Goal: Task Accomplishment & Management: Complete application form

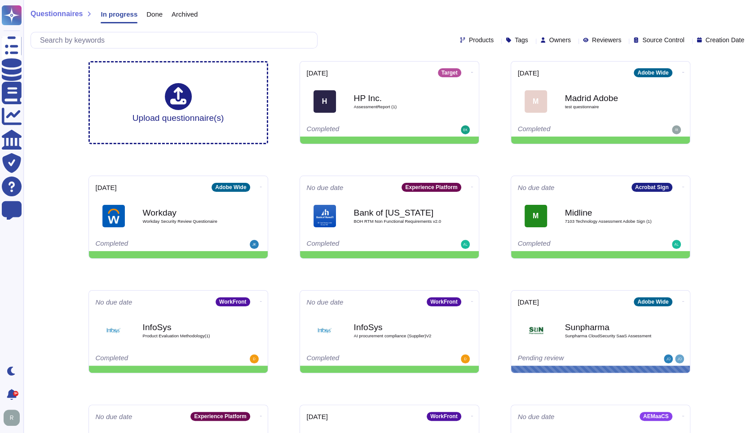
click at [549, 40] on span "Owners" at bounding box center [560, 40] width 22 height 6
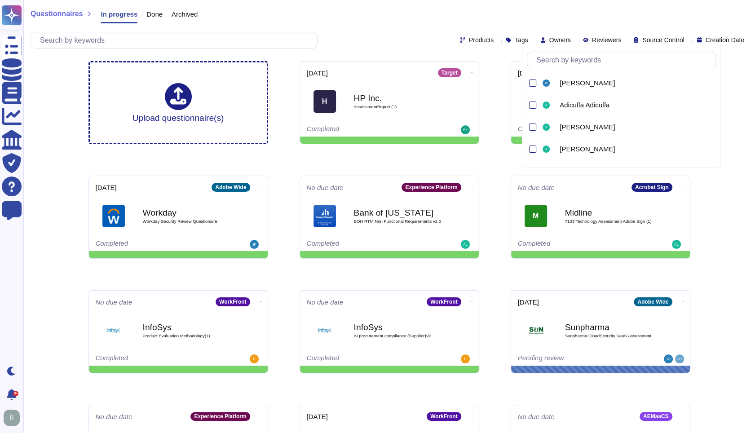
click at [565, 68] on div at bounding box center [621, 60] width 189 height 17
click at [571, 62] on input "text" at bounding box center [624, 60] width 184 height 16
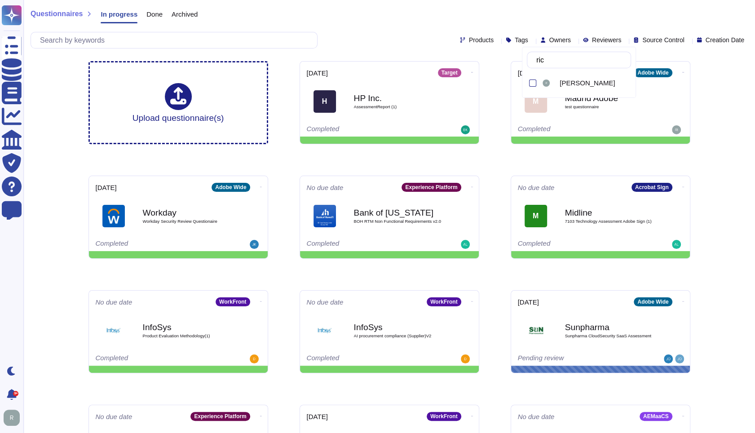
type input "[PERSON_NAME]"
click at [575, 91] on div "[PERSON_NAME]" at bounding box center [586, 83] width 90 height 20
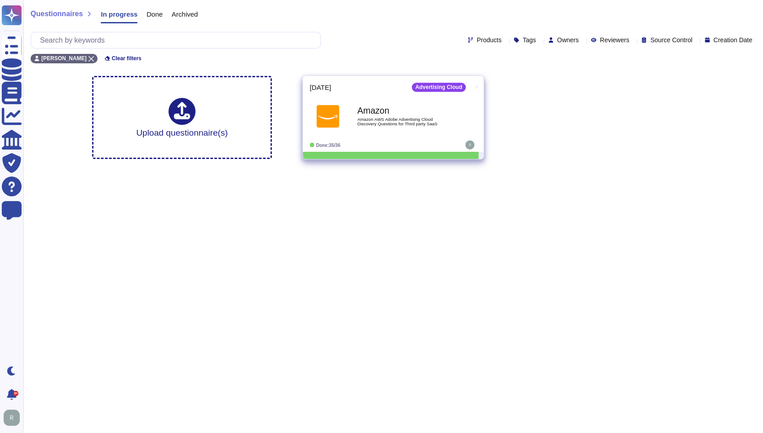
click at [440, 110] on b "Amazon" at bounding box center [402, 110] width 91 height 9
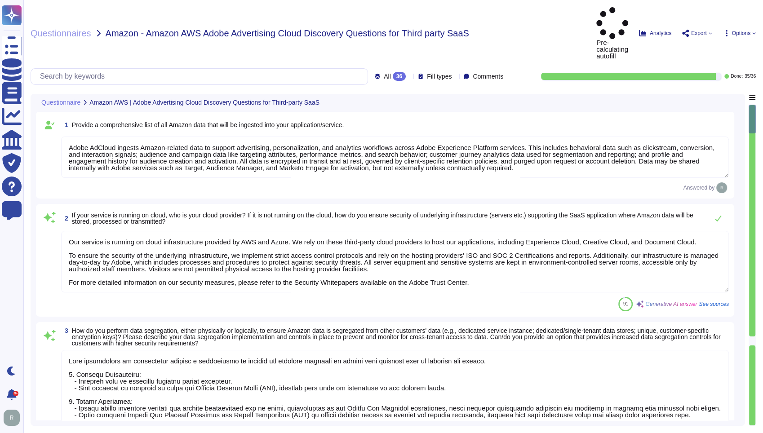
type textarea "Adobe AdCloud ingests Amazon-related data to support advertising, personalizati…"
type textarea "Our service is running on cloud infrastructure provided by AWS and Azure. We re…"
type textarea "Data segregation is implemented through a combination of logical and physical c…"
type textarea "Upon termination of your account, customer data is removed from our systems 30 …"
type textarea "Adobe does not sell customer information to third parties. Please see the secti…"
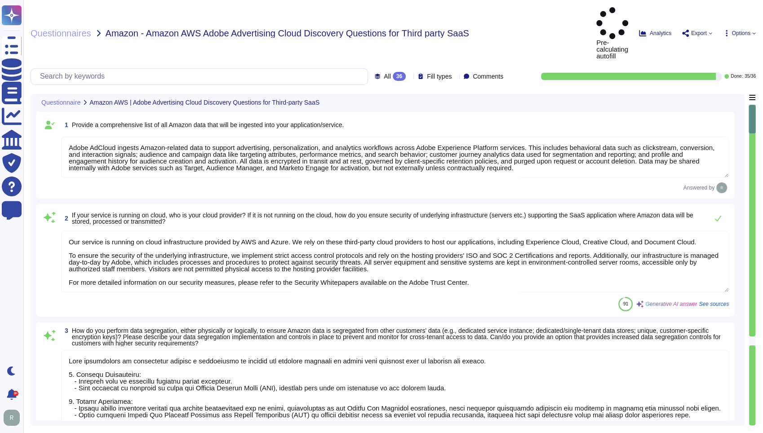
click at [750, 336] on div at bounding box center [752, 340] width 6 height 9
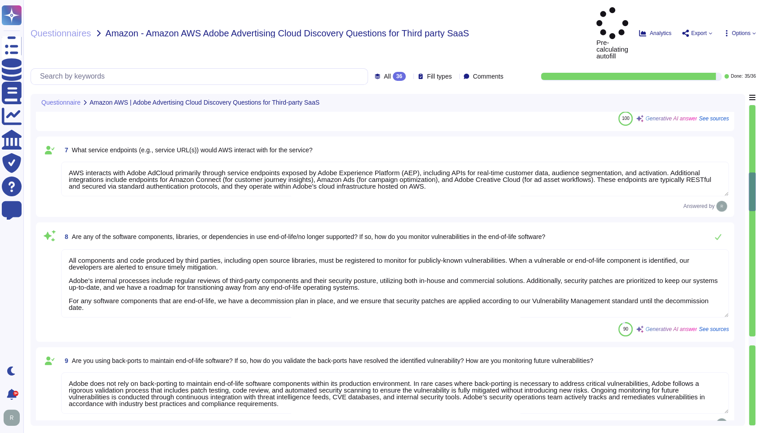
type textarea "All components and code produced by third parties, including open source librar…"
type textarea "Adobe does not rely on back-porting to maintain end-of-life software components…"
type textarea "Adobe is built using a diverse set of programming languages and frameworks to s…"
type textarea "At Adobe, we ensure that only tested and non-malicious code is released to prod…"
type textarea "The process of deployment of code involves several key steps: 1. Development: D…"
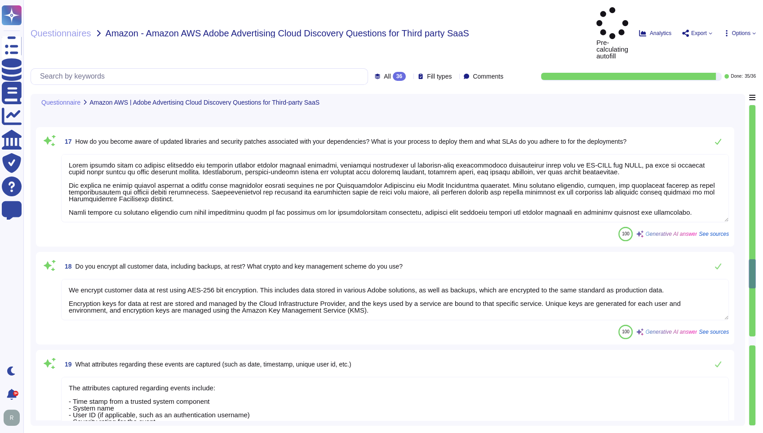
type textarea "Adobe becomes aware of updated libraries and security patches through various c…"
type textarea "We encrypt customer data at rest using AES-256 bit encryption. This includes da…"
type textarea "The attributes captured regarding events include: - Time stamp from a trusted s…"
type textarea "We utilize Splunk as our Security Information and Event Management (SIEM) solut…"
type textarea "Yes, we collect and analyze audit logs that include details regarding authorize…"
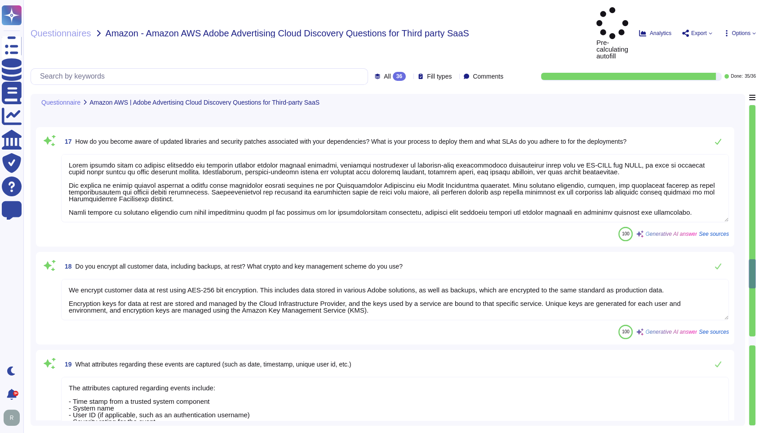
type textarea "Yes, log events related to a customer’s instance/account are made available to …"
type textarea "There are two groups of Adobe employees who may require and are granted access …"
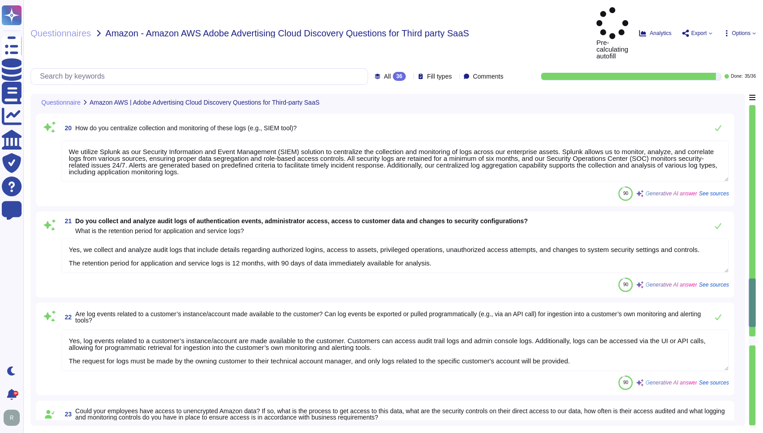
type textarea "Access credentials are stored securely in accordance with industry best practic…"
type textarea "Yes, our platform supports Single Sign-On (SSO) via corporate email through Fed…"
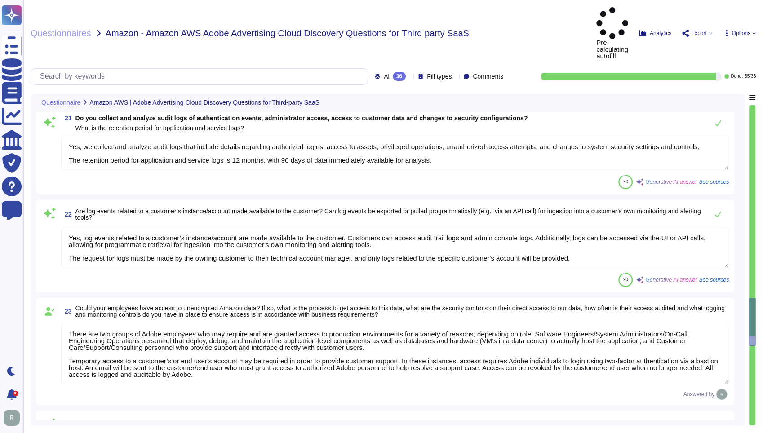
type textarea "We support [PERSON_NAME] 2.0 and OIDC protocols for customer authentication via…"
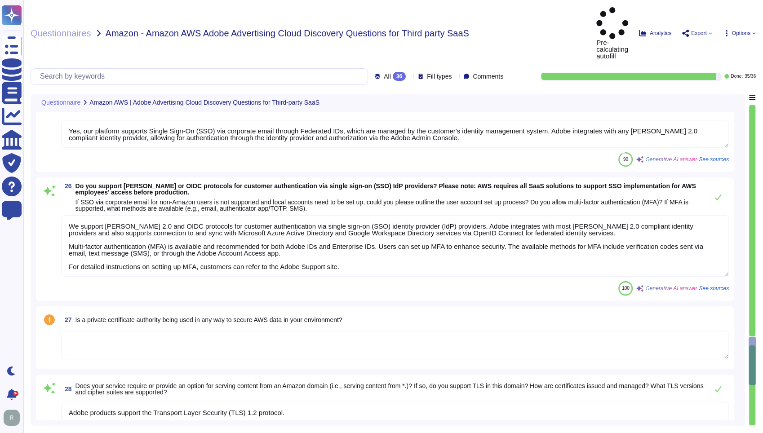
type textarea "Adobe products support the Transport Layer Security (TLS) 1.2 protocol."
type textarea "Our application/service does not implement Web Application Firewalls (WAF) on m…"
type textarea "Yes, our domain is compliant with Domain-based Message Authentication, Reportin…"
type textarea "E-mail and text messaging are not in scope in the context of this offering. The…"
type textarea "Adobe utilizes email communications for various purposes, including: - Sending …"
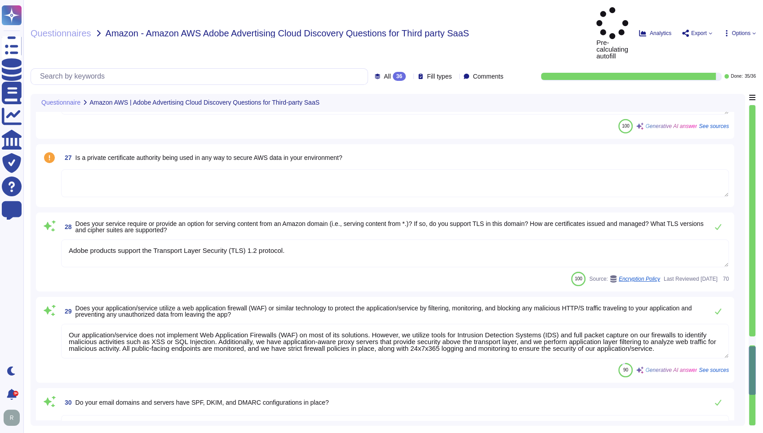
scroll to position [3088, 0]
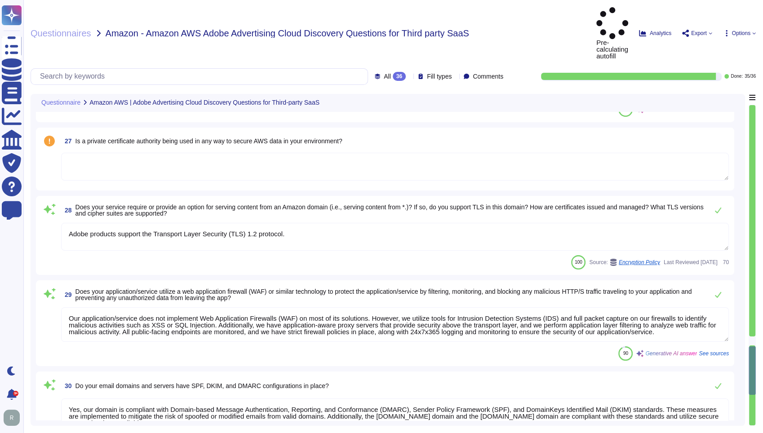
type textarea "TLS can be forced on emails sent by Adobe to specific customer domains. It must…"
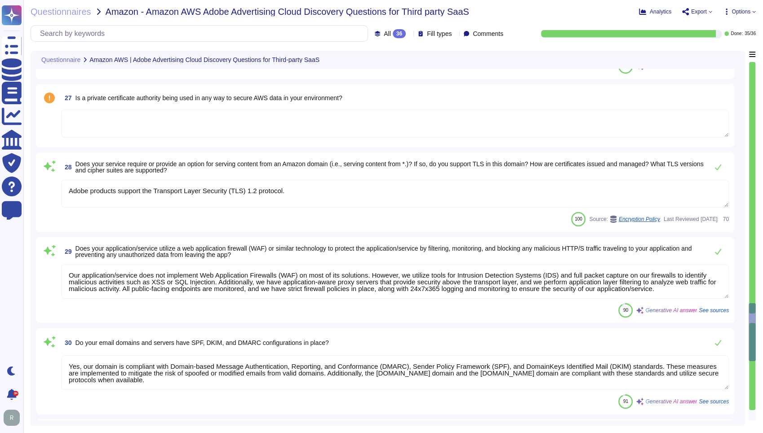
click at [215, 124] on textarea at bounding box center [394, 124] width 667 height 28
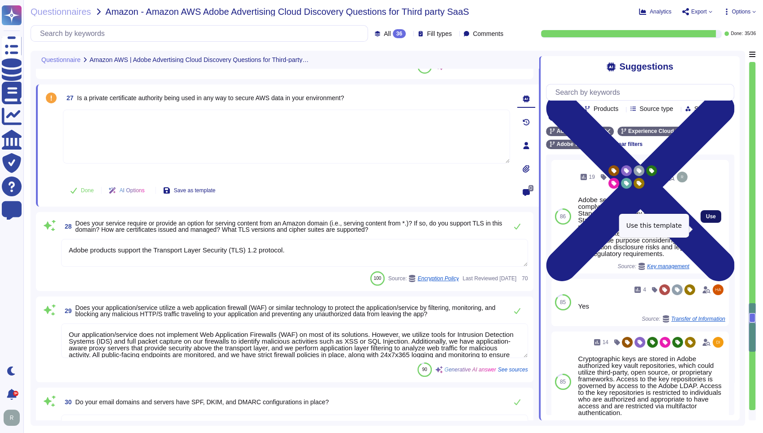
click at [706, 219] on span "Use" at bounding box center [711, 216] width 10 height 5
type textarea "Adobe services are expected to comply with the Key Management Standard. Adobe K…"
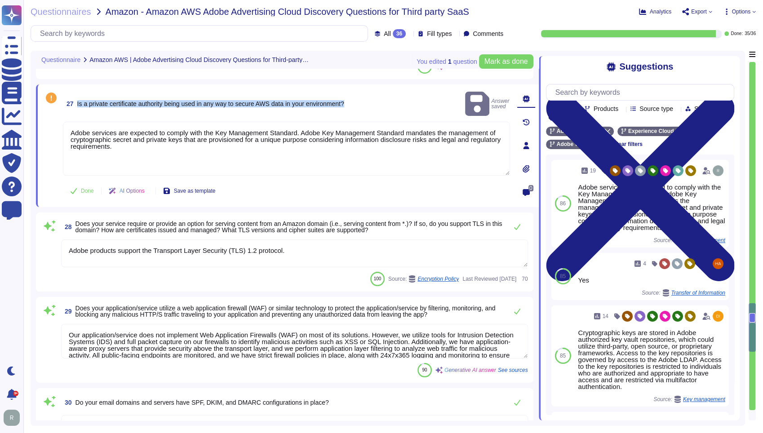
drag, startPoint x: 369, startPoint y: 102, endPoint x: 77, endPoint y: 102, distance: 292.4
click at [77, 102] on div "27 Is a private certificate authority being used in any way to secure AWS data …" at bounding box center [286, 104] width 447 height 28
copy span "Is a private certificate authority being used in any way to secure AWS data in …"
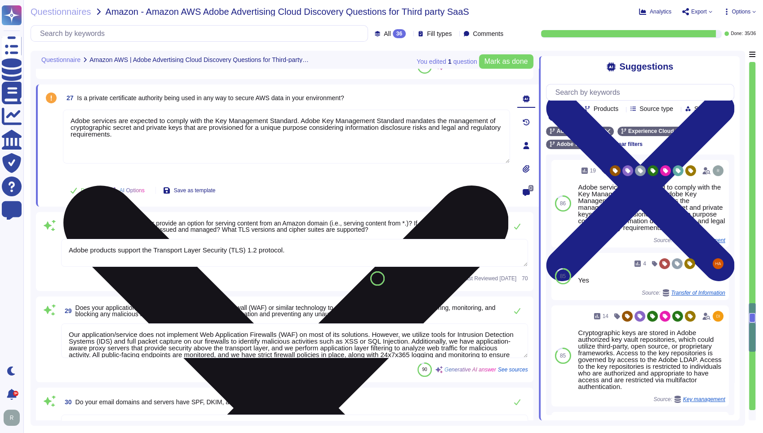
click at [322, 135] on textarea "Adobe services are expected to comply with the Key Management Standard. Adobe K…" at bounding box center [286, 137] width 447 height 54
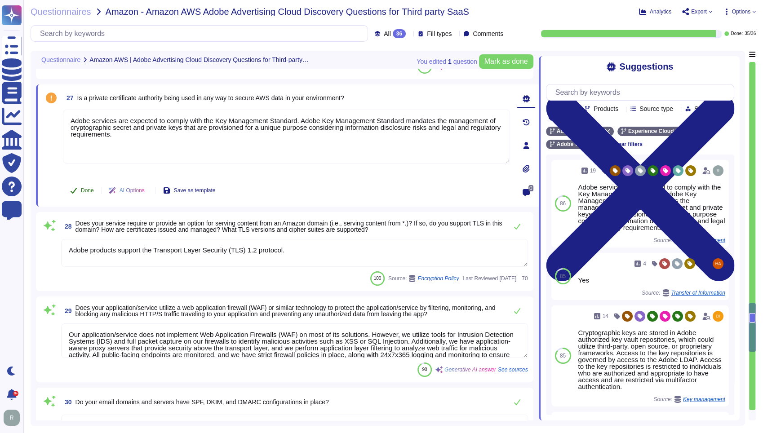
click at [74, 193] on icon at bounding box center [73, 190] width 7 height 7
click at [726, 71] on div "Suggestions" at bounding box center [640, 67] width 188 height 10
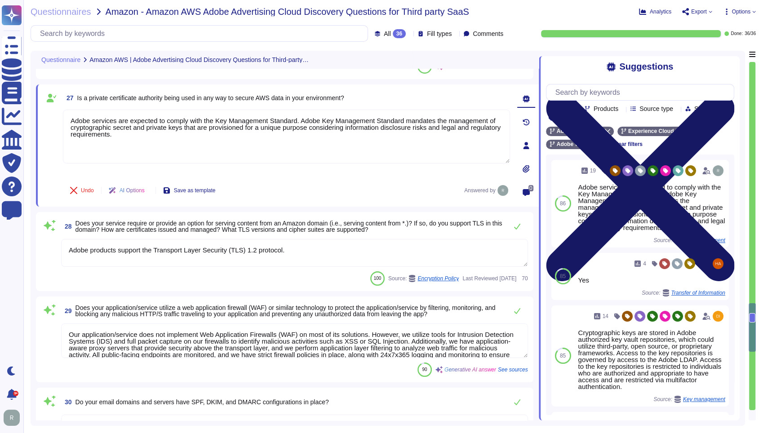
click at [725, 65] on icon at bounding box center [640, 187] width 188 height 251
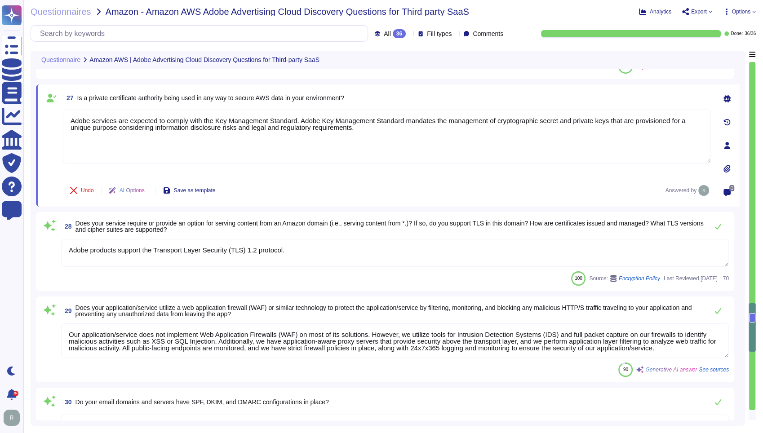
click at [702, 13] on span "Export" at bounding box center [699, 11] width 16 height 5
click at [714, 54] on p "Download" at bounding box center [730, 66] width 32 height 25
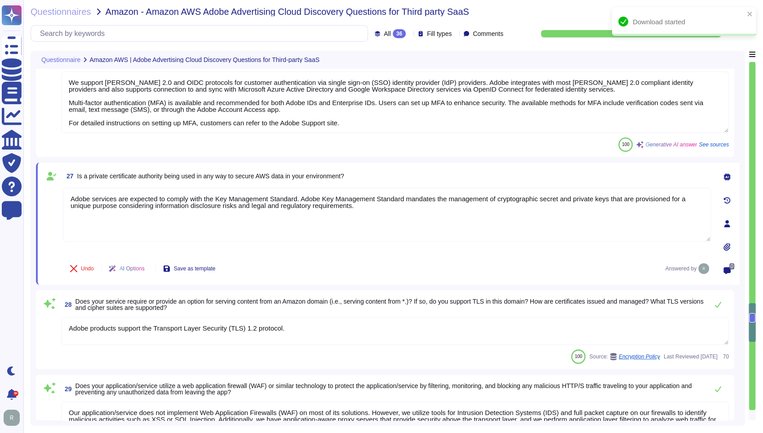
scroll to position [2988, 0]
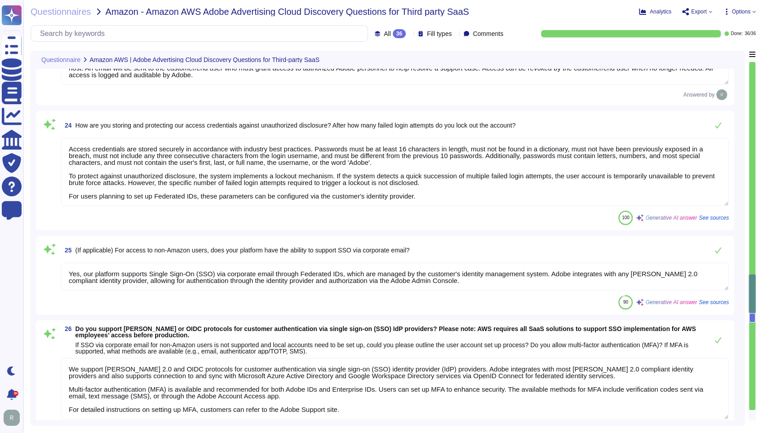
type textarea "Yes, we collect and analyze audit logs that include details regarding authorize…"
type textarea "Yes, log events related to a customer’s instance/account are made available to …"
type textarea "There are two groups of Adobe employees who may require and are granted access …"
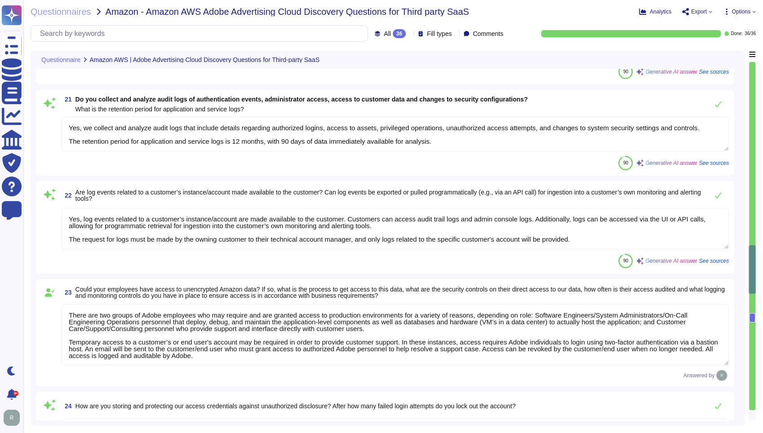
type textarea "The attributes captured regarding events include: - Time stamp from a trusted s…"
type textarea "We utilize Splunk as our Security Information and Event Management (SIEM) solut…"
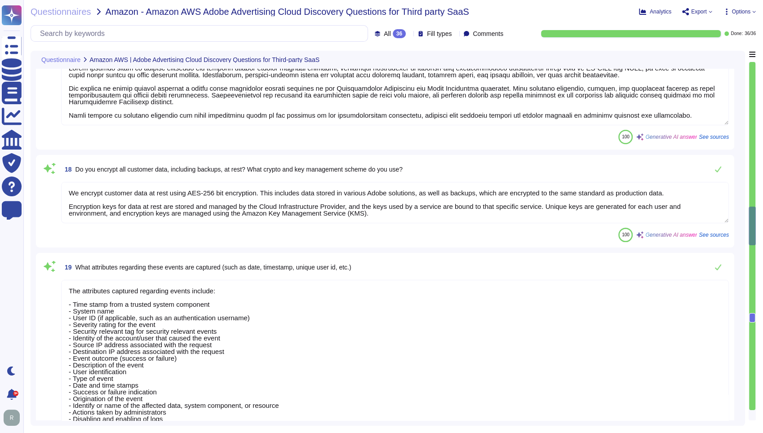
type textarea "Adobe has a documented and approved incident response plan in place to assist d…"
type textarea "Adobe is ISO-27001 compliant and most major products are SOC 2 certified, with …"
type textarea "Adobe engages with approved third-party security firms on an annual basis to pe…"
type textarea "Adobe becomes aware of updated libraries and security patches through various c…"
type textarea "We encrypt customer data at rest using AES-256 bit encryption. This includes da…"
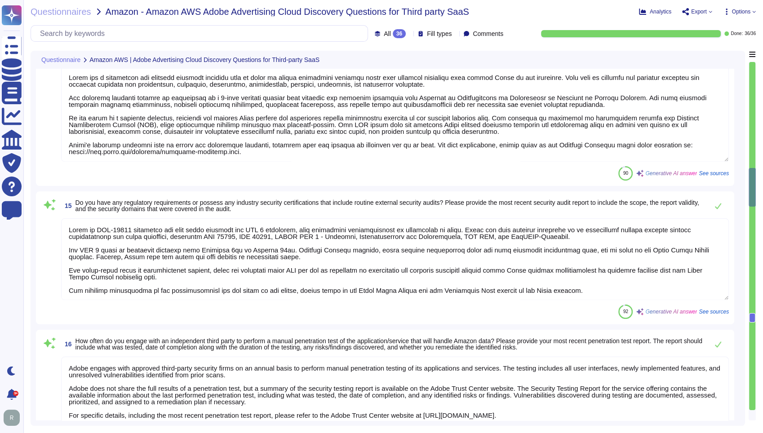
type textarea "At Adobe, we ensure that only tested and non-malicious code is released to prod…"
type textarea "The process of deployment of code involves several key steps: 1. Development: D…"
type textarea "Yes, we require our software developers to undergo security-focused training th…"
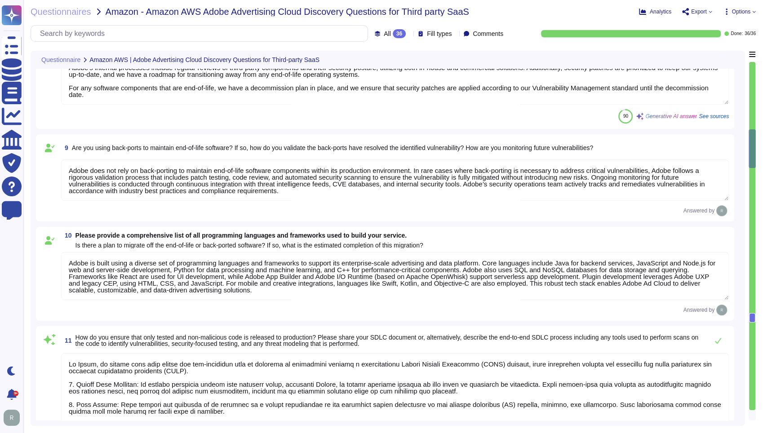
type textarea "Adobe does not sell customer information to third parties. Please see the secti…"
type textarea "Architecture diagrams for the system/service processing/storing Amazon data can…"
type textarea "AWS interacts with Adobe AdCloud primarily through service endpoints exposed by…"
type textarea "All components and code produced by third parties, including open source librar…"
type textarea "Adobe does not rely on back-porting to maintain end-of-life software components…"
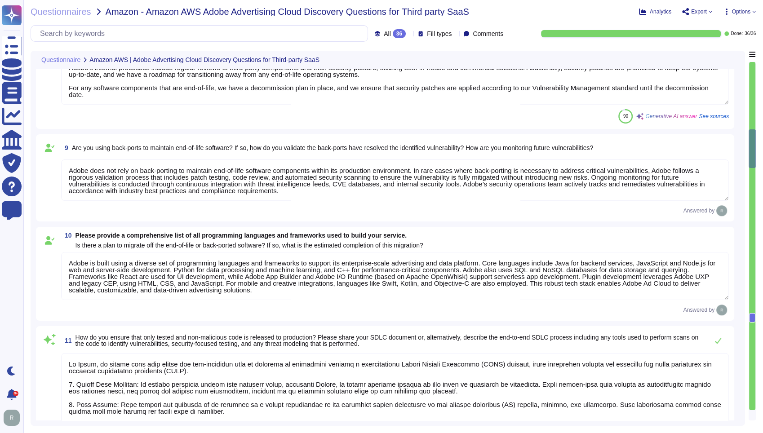
type textarea "Adobe is built using a diverse set of programming languages and frameworks to s…"
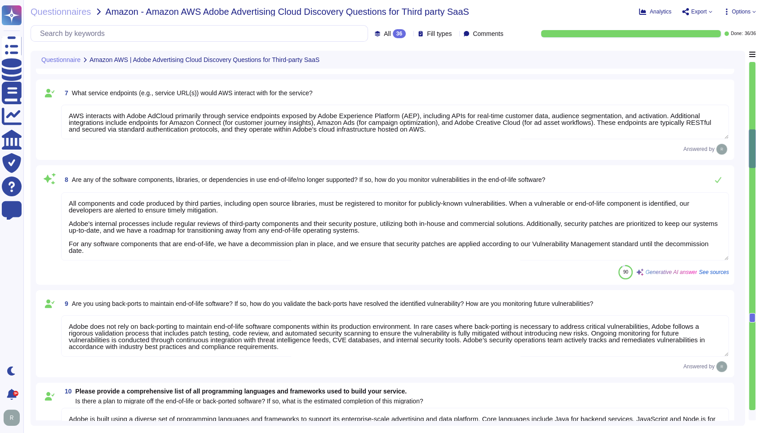
scroll to position [124, 0]
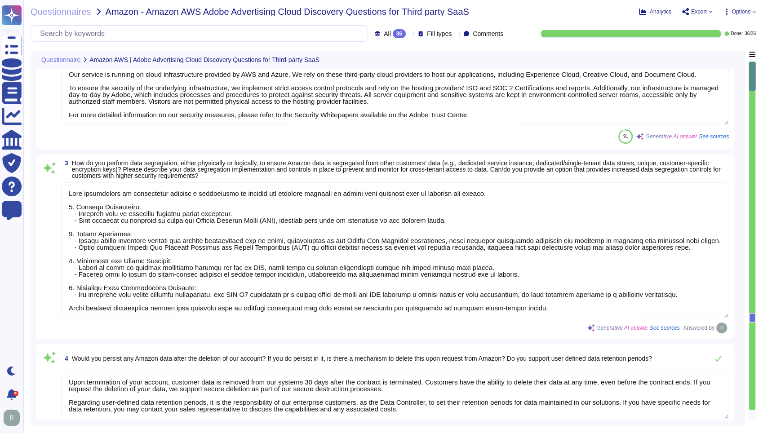
type textarea "Adobe AdCloud ingests Amazon-related data to support advertising, personalizati…"
type textarea "Our service is running on cloud infrastructure provided by AWS and Azure. We re…"
type textarea "Data segregation is implemented through a combination of logical and physical c…"
type textarea "Upon termination of your account, customer data is removed from our systems 30 …"
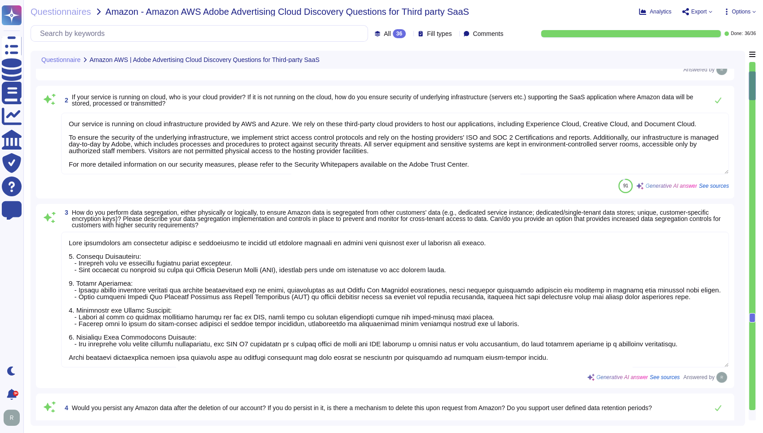
type textarea "Architecture diagrams for the system/service processing/storing Amazon data can…"
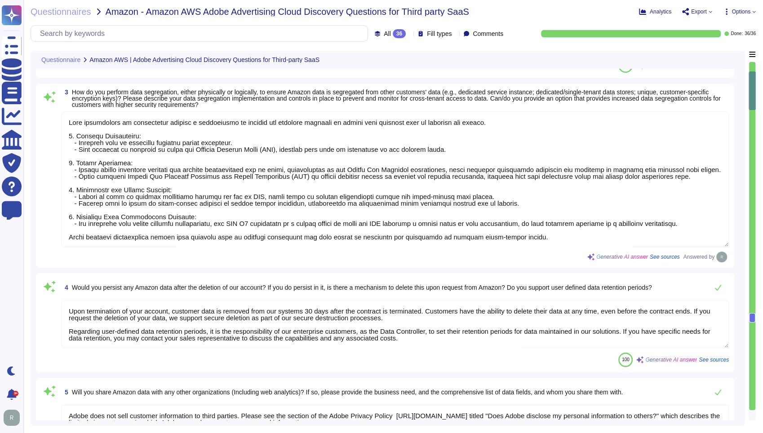
scroll to position [199, 0]
type textarea "AWS interacts with Adobe AdCloud primarily through service endpoints exposed by…"
type textarea "All components and code produced by third parties, including open source librar…"
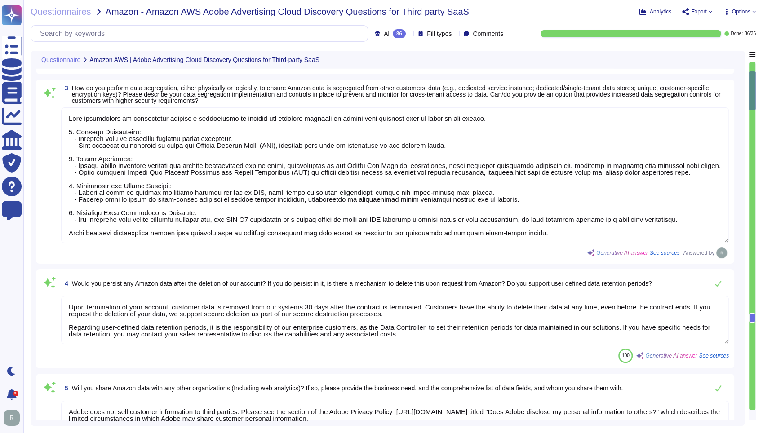
scroll to position [0, 0]
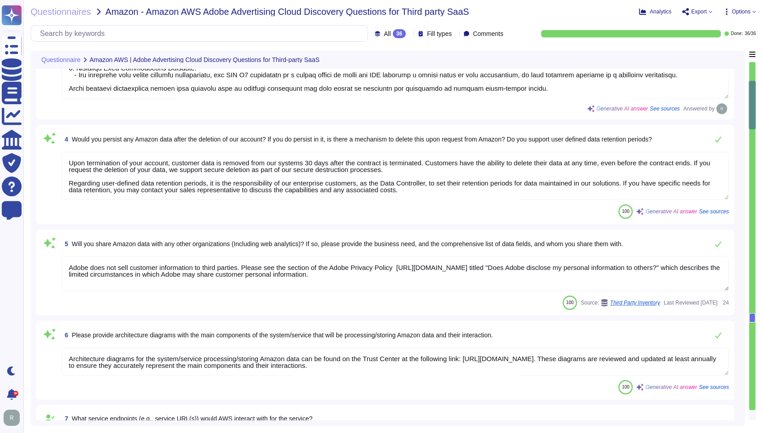
type textarea "Adobe does not rely on back-porting to maintain end-of-life software components…"
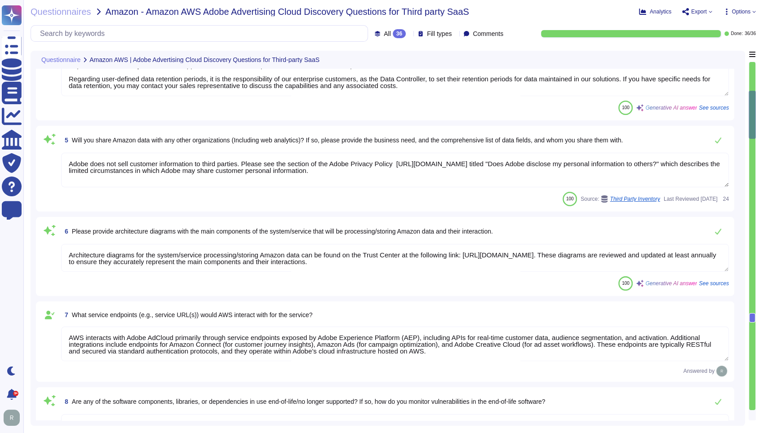
type textarea "Adobe is built using a diverse set of programming languages and frameworks to s…"
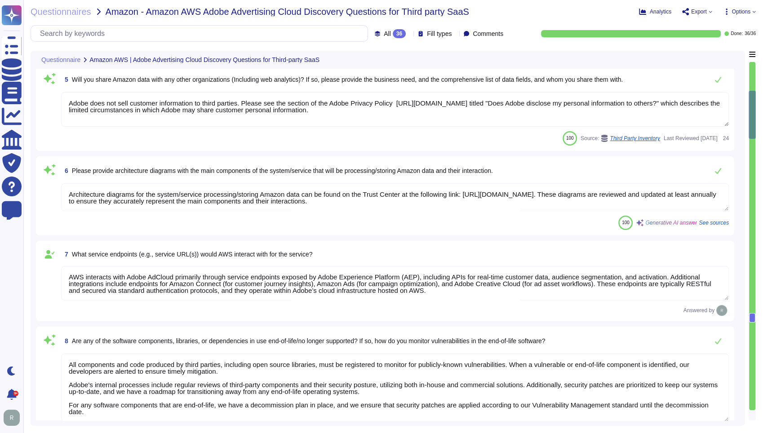
scroll to position [499, 0]
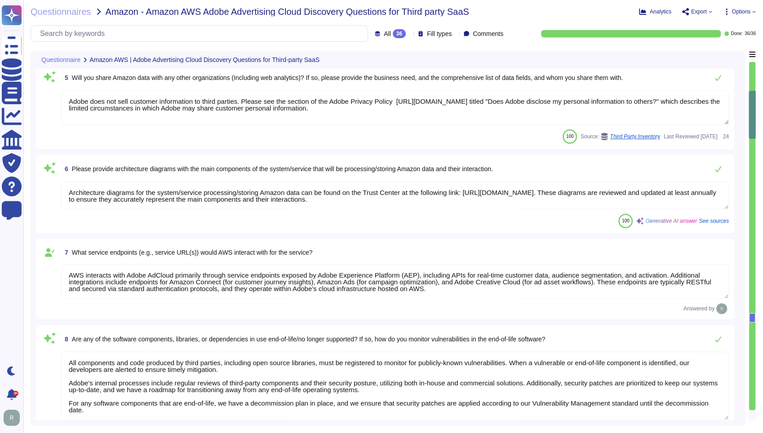
type textarea "At Adobe, we ensure that only tested and non-malicious code is released to prod…"
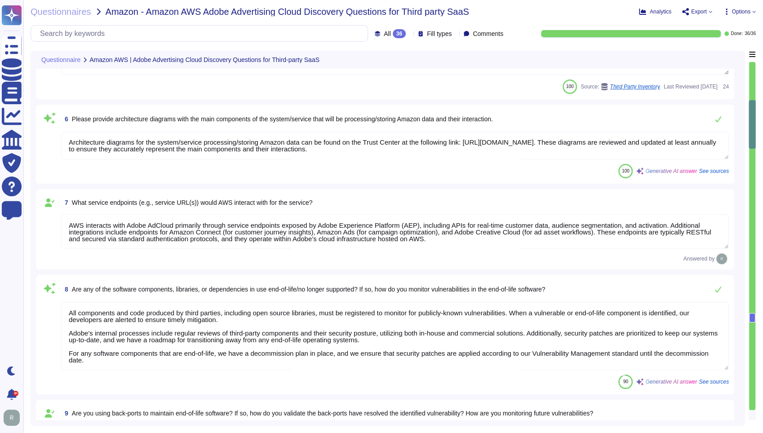
scroll to position [0, 0]
click at [468, 189] on div "7 What service endpoints (e.g., service URL(s)) would AWS interact with for the…" at bounding box center [385, 229] width 698 height 80
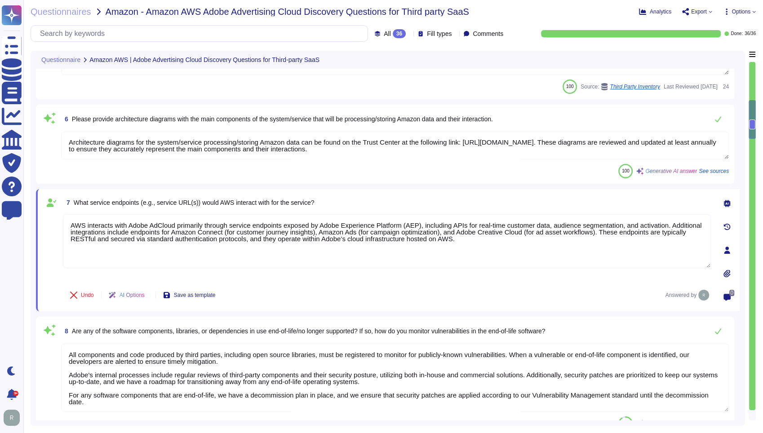
type textarea "At Adobe, we ensure that only tested and non-malicious code is released to prod…"
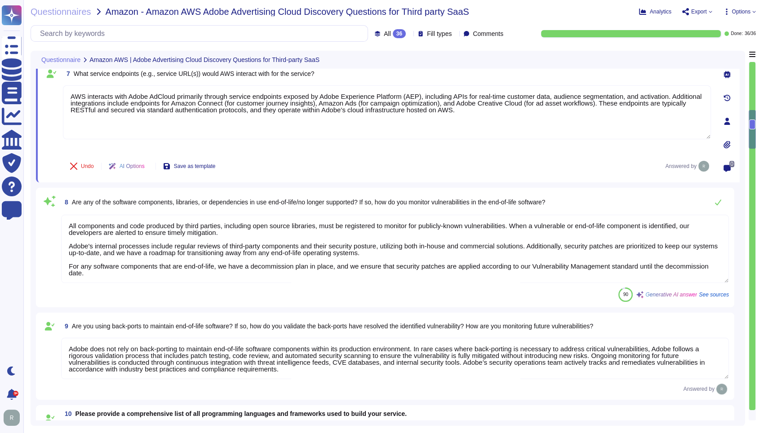
scroll to position [698, 0]
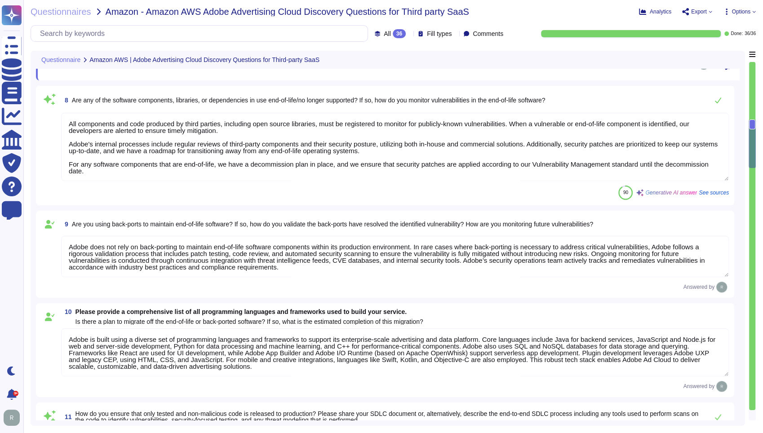
type textarea "The process of deployment of code involves several key steps: 1. Development: D…"
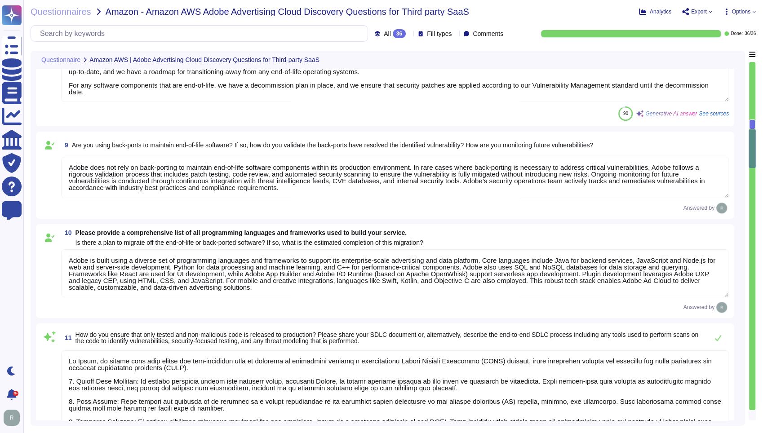
scroll to position [0, 0]
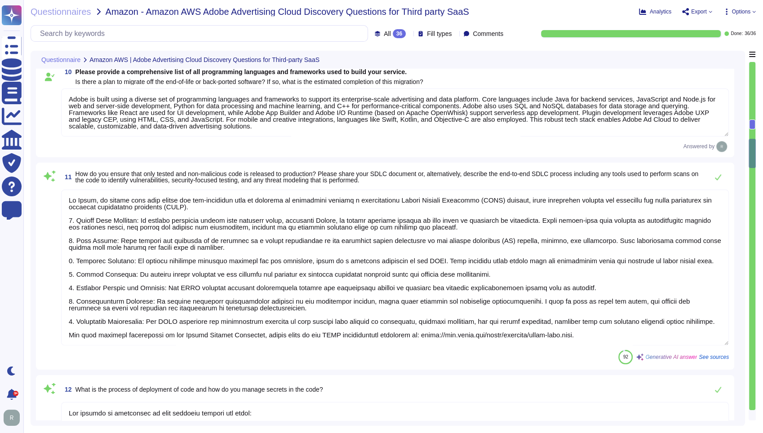
type textarea "Yes, we require our software developers to undergo security-focused training th…"
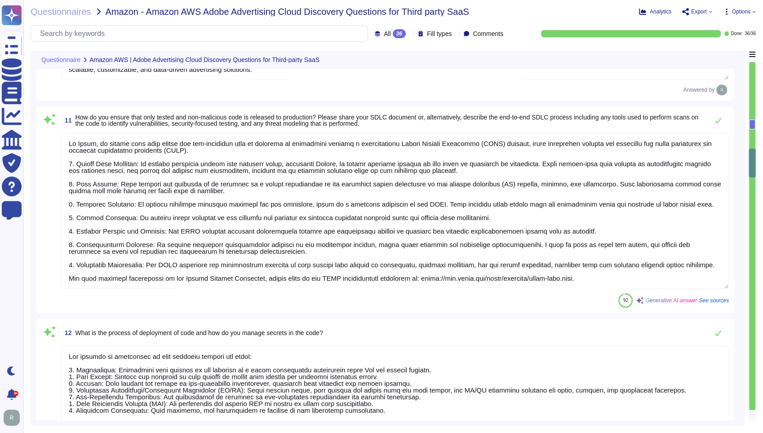
type textarea "Adobe has a documented and approved incident response plan in place to assist d…"
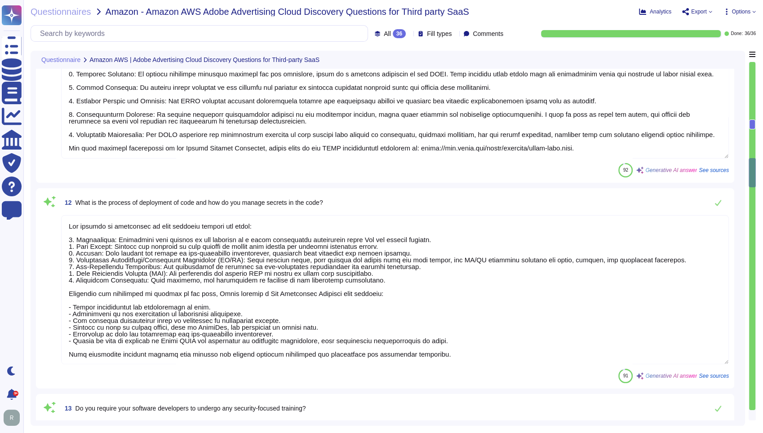
type textarea "Adobe is ISO-27001 compliant and most major products are SOC 2 certified, with …"
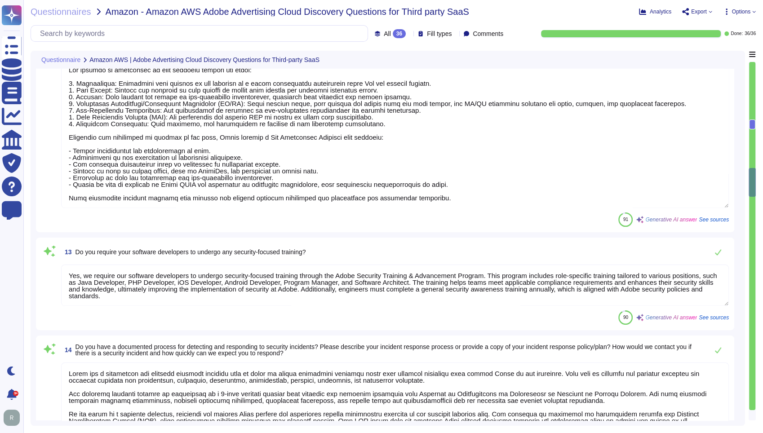
type textarea "Adobe engages with approved third-party security firms on an annual basis to pe…"
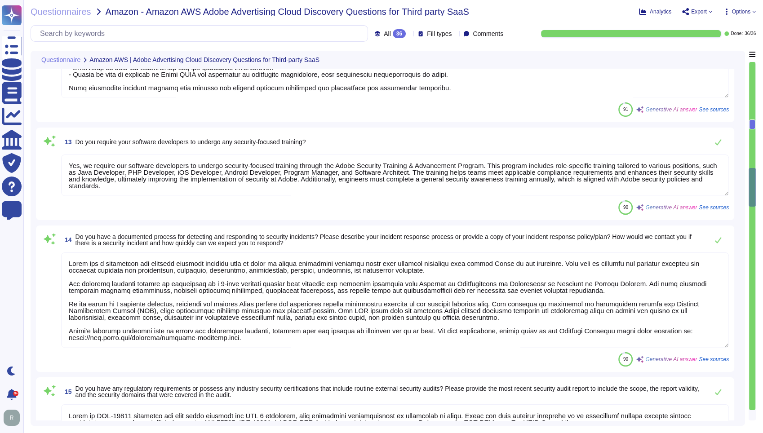
type textarea "Adobe becomes aware of updated libraries and security patches through various c…"
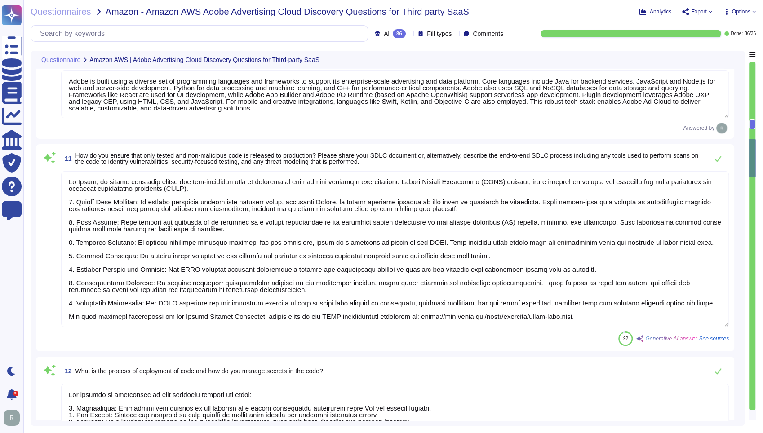
type textarea "All components and code produced by third parties, including open source librar…"
type textarea "Adobe does not rely on back-porting to maintain end-of-life software components…"
type textarea "Adobe is built using a diverse set of programming languages and frameworks to s…"
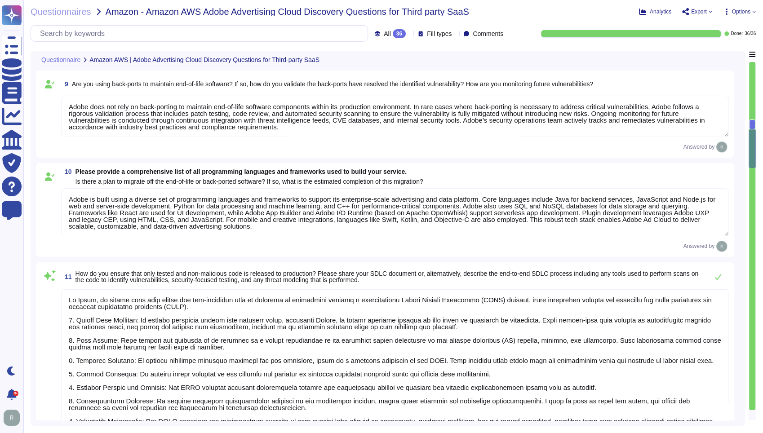
type textarea "AWS interacts with Adobe AdCloud primarily through service endpoints exposed by…"
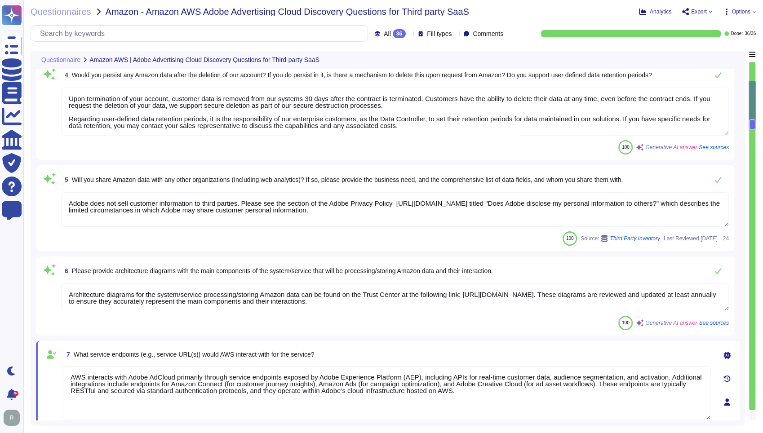
type textarea "Data segregation is implemented through a combination of logical and physical c…"
type textarea "Upon termination of your account, customer data is removed from our systems 30 …"
type textarea "Adobe does not sell customer information to third parties. Please see the secti…"
type textarea "Architecture diagrams for the system/service processing/storing Amazon data can…"
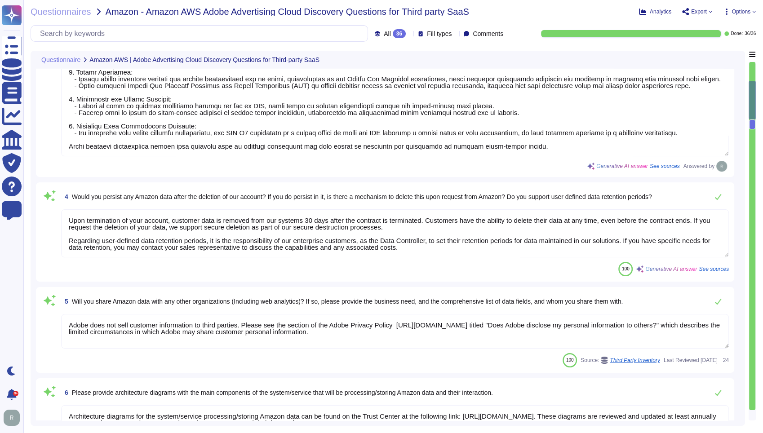
type textarea "Our service is running on cloud infrastructure provided by AWS and Azure. We re…"
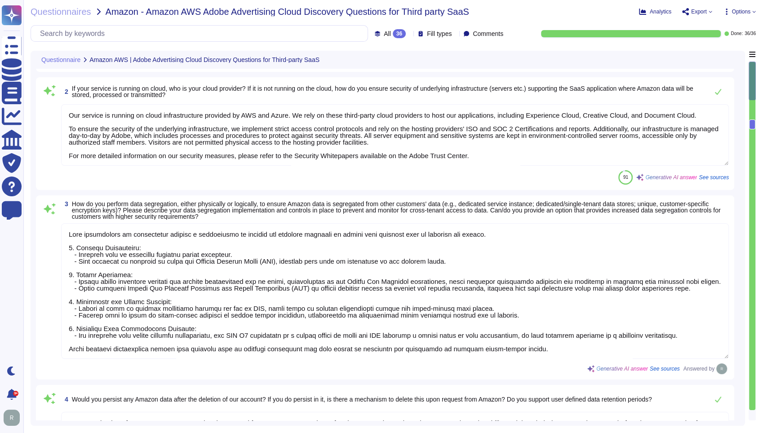
type textarea "Adobe AdCloud ingests Amazon-related data to support advertising, personalizati…"
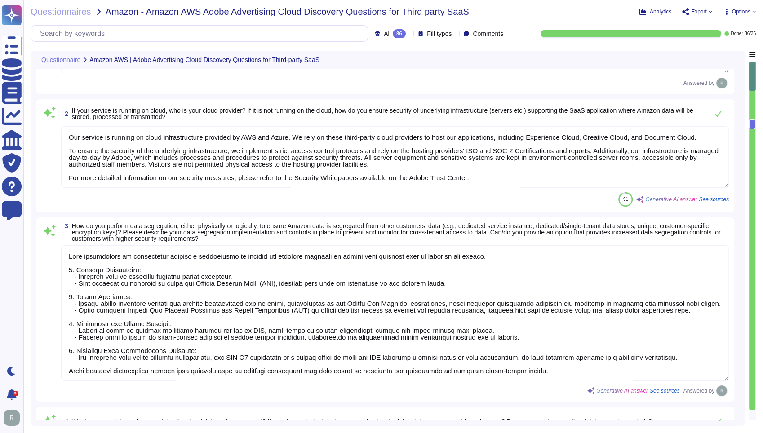
scroll to position [0, 0]
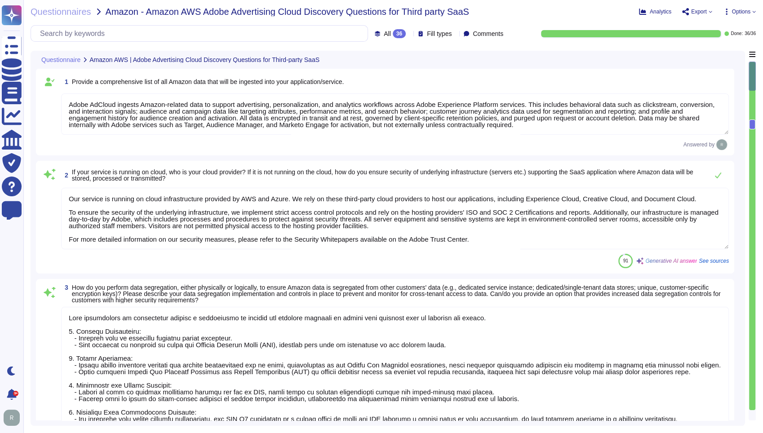
click at [453, 135] on div "Adobe AdCloud ingests Amazon-related data to support advertising, personalizati…" at bounding box center [394, 114] width 667 height 42
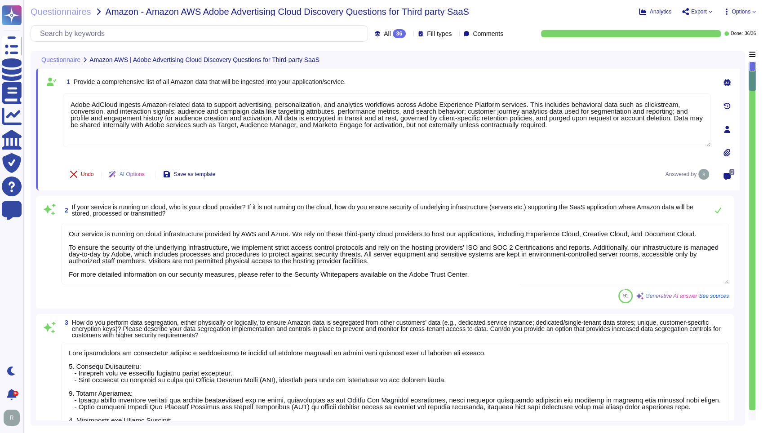
click at [89, 177] on button "Undo" at bounding box center [82, 174] width 38 height 18
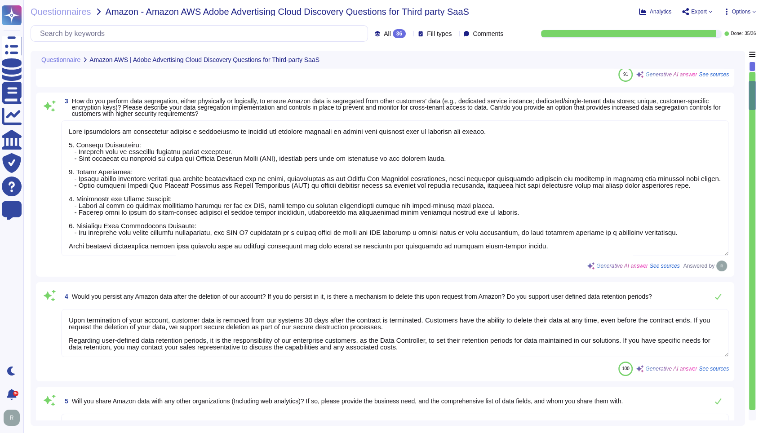
type textarea "Architecture diagrams for the system/service processing/storing Amazon data can…"
type textarea "AWS interacts with Adobe AdCloud primarily through service endpoints exposed by…"
type textarea "All components and code produced by third parties, including open source librar…"
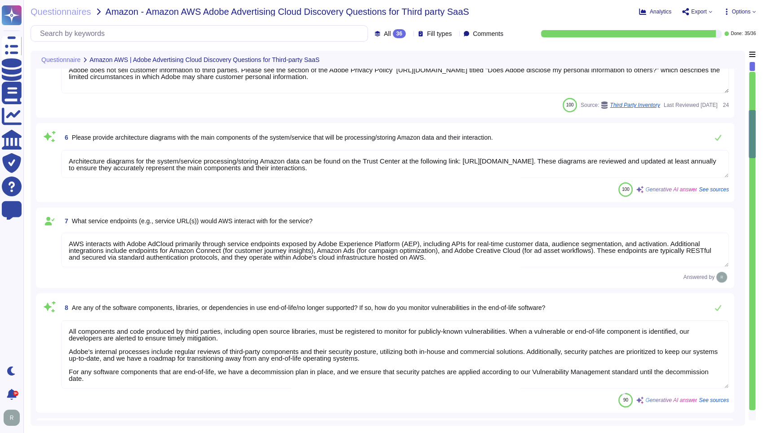
type textarea "Adobe does not rely on back-porting to maintain end-of-life software components…"
type textarea "Adobe is built using a diverse set of programming languages and frameworks to s…"
type textarea "At Adobe, we ensure that only tested and non-malicious code is released to prod…"
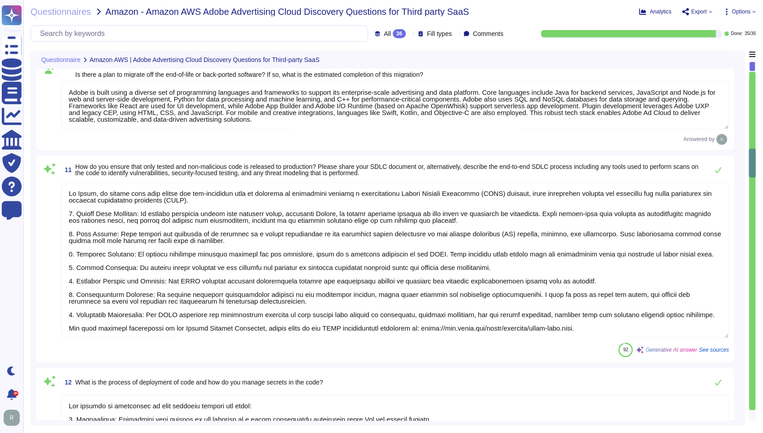
type textarea "The process of deployment of code involves several key steps: 1. Development: D…"
type textarea "Yes, we require our software developers to undergo security-focused training th…"
type textarea "Adobe has a documented and approved incident response plan in place to assist d…"
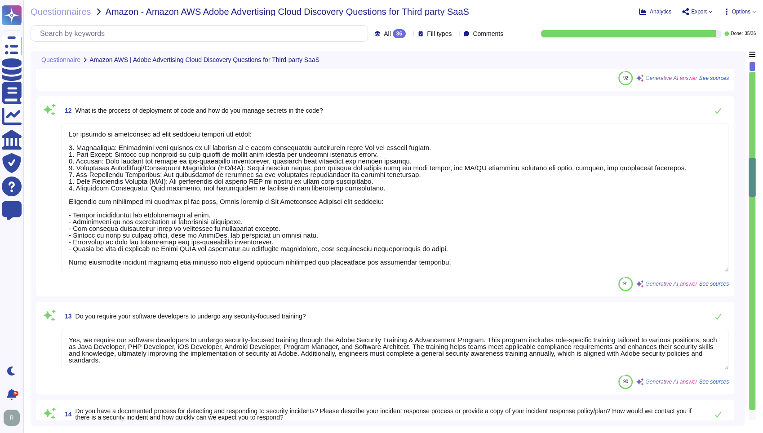
type textarea "Adobe is ISO-27001 compliant and most major products are SOC 2 certified, with …"
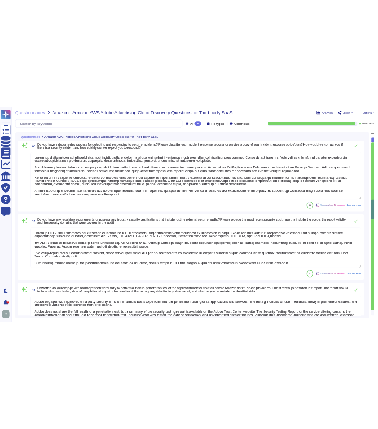
scroll to position [1647, 0]
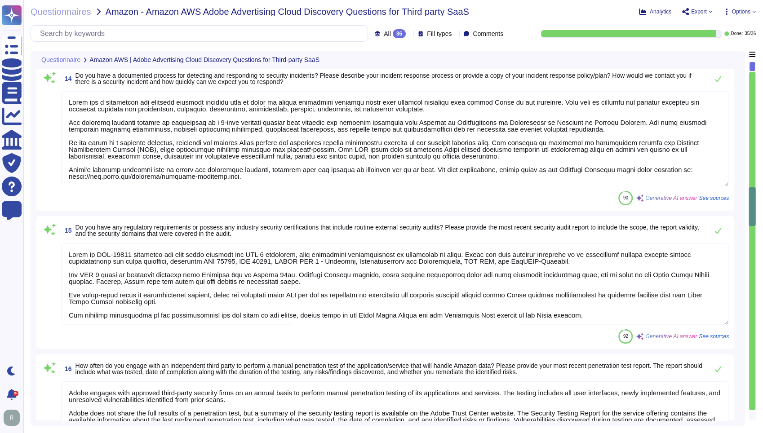
type textarea "Adobe engages with approved third-party security firms on an annual basis to pe…"
type textarea "Adobe becomes aware of updated libraries and security patches through various c…"
type textarea "We encrypt customer data at rest using AES-256 bit encryption. This includes da…"
type textarea "The attributes captured regarding events include: - Time stamp from a trusted s…"
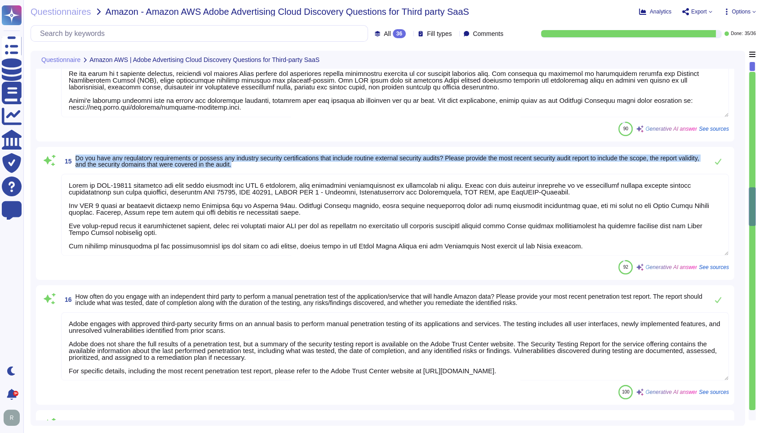
drag, startPoint x: 267, startPoint y: 163, endPoint x: 72, endPoint y: 159, distance: 194.5
click at [72, 159] on span "15 Do you have any regulatory requirements or possess any industry security cer…" at bounding box center [382, 161] width 642 height 16
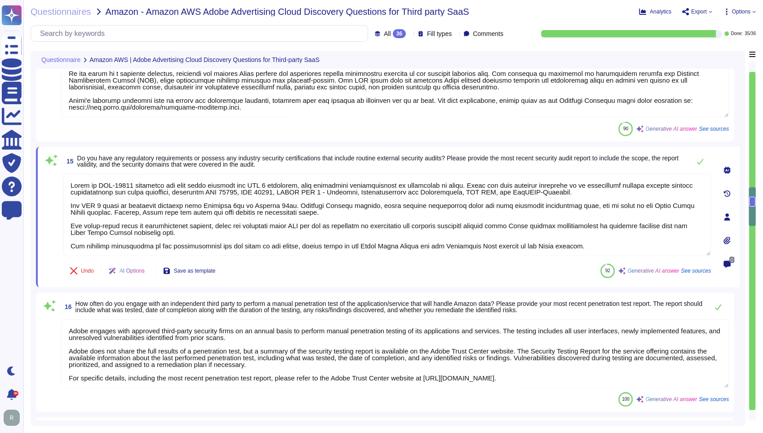
click at [299, 164] on span "Do you have any regulatory requirements or possess any industry security certif…" at bounding box center [381, 161] width 608 height 13
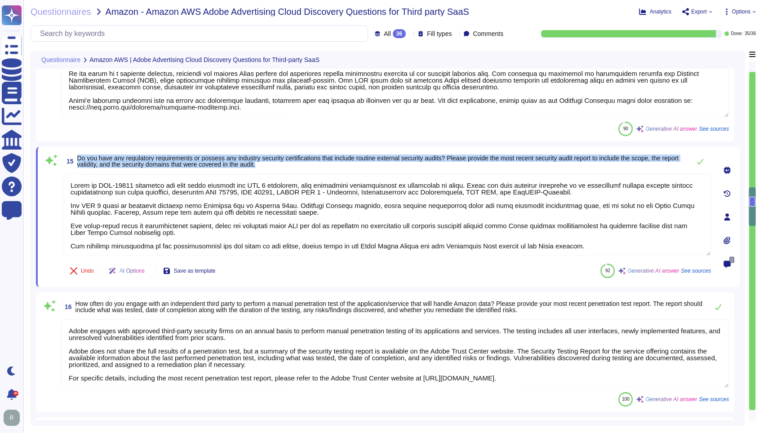
drag, startPoint x: 294, startPoint y: 164, endPoint x: 77, endPoint y: 159, distance: 216.6
click at [77, 159] on span "Do you have any regulatory requirements or possess any industry security certif…" at bounding box center [381, 161] width 608 height 13
copy span "Do you have any regulatory requirements or possess any industry security certif…"
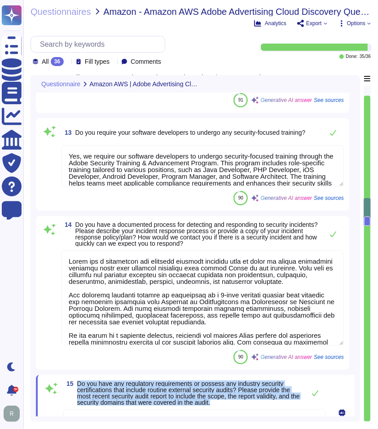
scroll to position [61, 0]
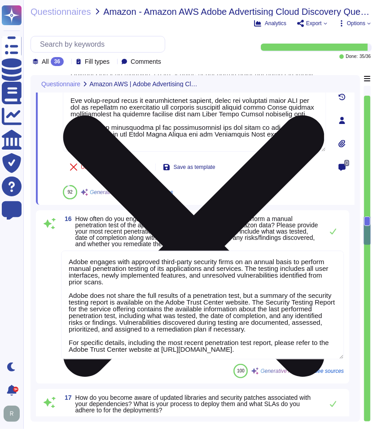
type textarea "Adobe engages with approved third-party security firms on an annual basis to pe…"
type textarea "Adobe becomes aware of updated libraries and security patches through various c…"
type textarea "We encrypt customer data at rest using AES-256 bit encryption. This includes da…"
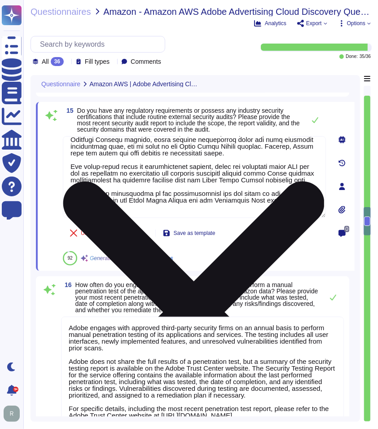
type textarea "Yes, we require our software developers to undergo security-focused training th…"
type textarea "We encrypt customer data at rest using AES-256 bit encryption. This includes da…"
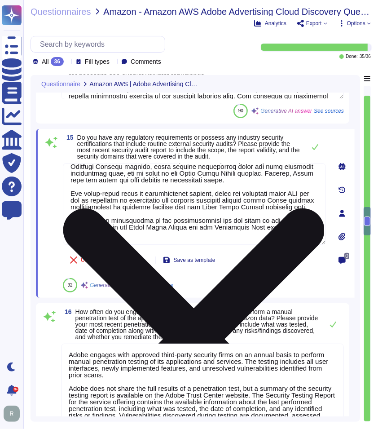
scroll to position [1825, 0]
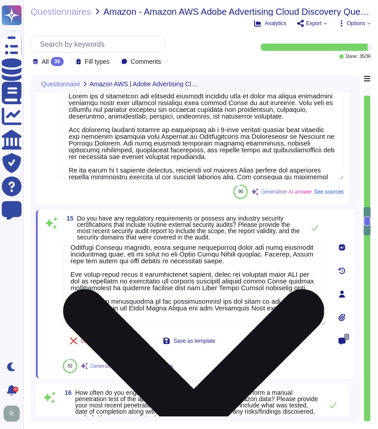
type textarea "The process of deployment of code involves several key steps: 1. Development: D…"
type textarea "Adobe becomes aware of updated libraries and security patches through various c…"
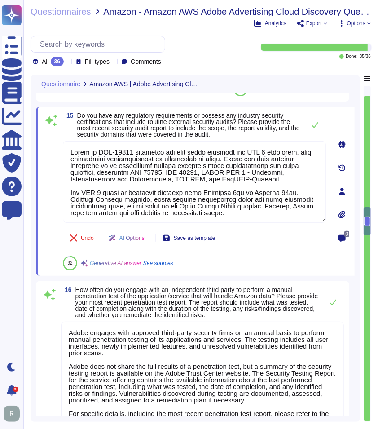
scroll to position [1974, 0]
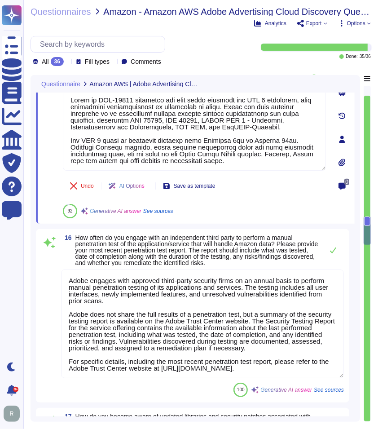
type textarea "We encrypt customer data at rest using AES-256 bit encryption. This includes da…"
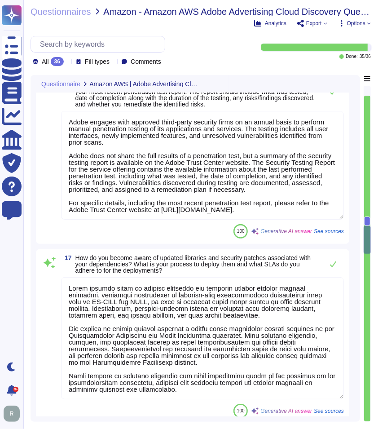
type textarea "The attributes captured regarding events include: - Time stamp from a trusted s…"
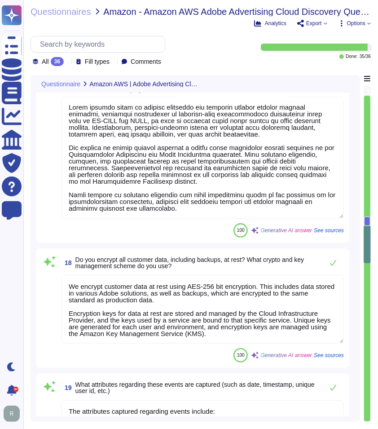
scroll to position [2324, 0]
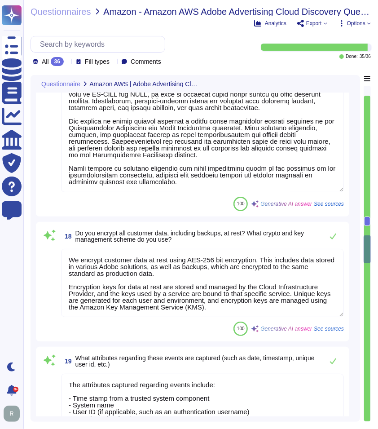
type textarea "We utilize Splunk as our Security Information and Event Management (SIEM) solut…"
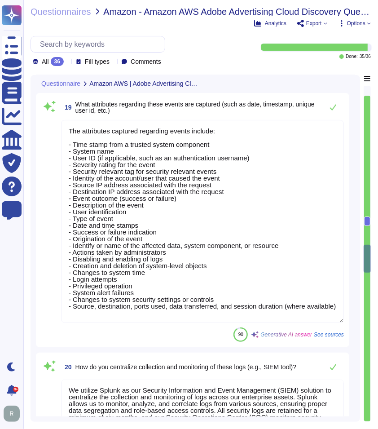
type textarea "Yes, we collect and analyze audit logs that include details regarding authorize…"
type textarea "Yes, log events related to a customer’s instance/account are made available to …"
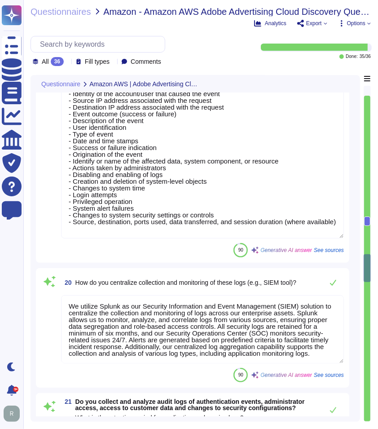
type textarea "There are two groups of Adobe employees who may require and are granted access …"
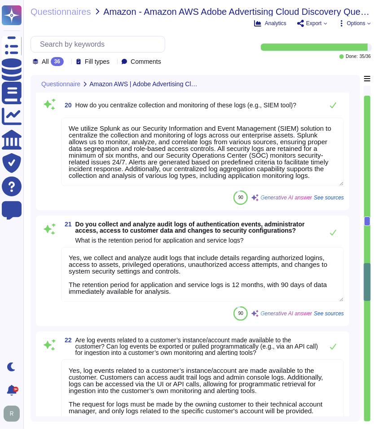
type textarea "Access credentials are stored securely in accordance with industry best practic…"
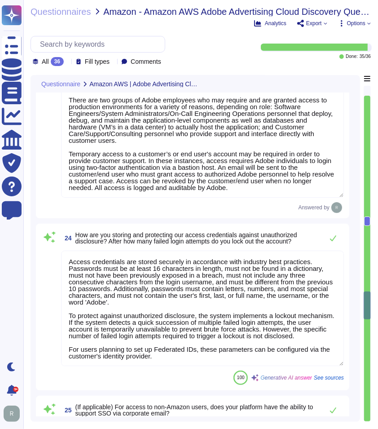
type textarea "Yes, our platform supports Single Sign-On (SSO) via corporate email through Fed…"
type textarea "We support [PERSON_NAME] 2.0 and OIDC protocols for customer authentication via…"
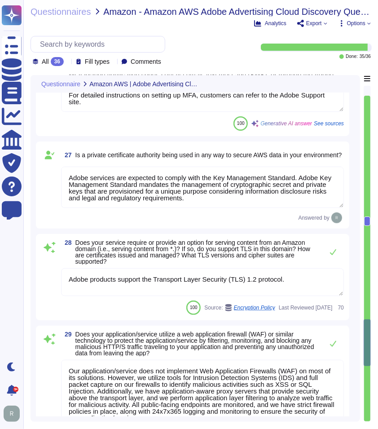
type textarea "Adobe services are expected to comply with the Key Management Standard. Adobe K…"
type textarea "Adobe products support the Transport Layer Security (TLS) 1.2 protocol."
type textarea "Our application/service does not implement Web Application Firewalls (WAF) on m…"
type textarea "Yes, our domain is compliant with Domain-based Message Authentication, Reportin…"
type textarea "E-mail and text messaging are not in scope in the context of this offering. The…"
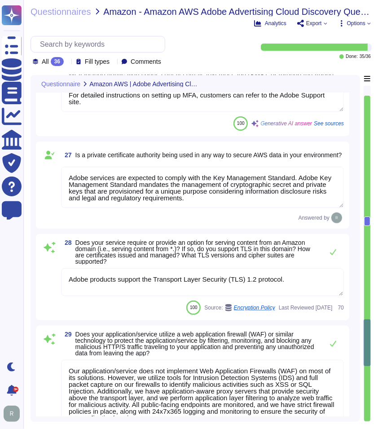
type textarea "Adobe utilizes email communications for various purposes, including: - Sending …"
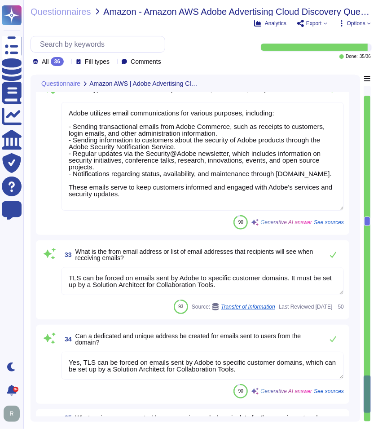
type textarea "TLS can be forced on emails sent by Adobe to specific customer domains. It must…"
type textarea "Yes, TLS can be forced on emails sent by Adobe to specific customer domains, wh…"
type textarea "Our service supports the following geographic regions: 1. [GEOGRAPHIC_DATA] - D…"
type textarea "Our platform provides features that allow users to share content with other use…"
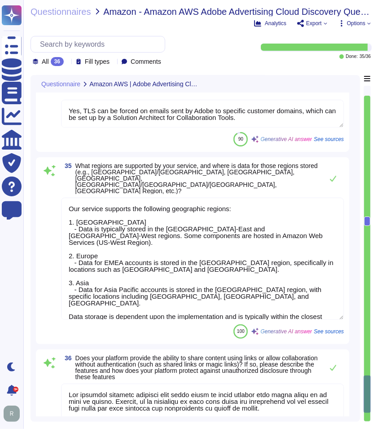
scroll to position [4614, 0]
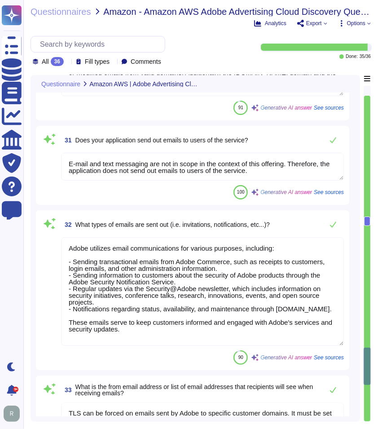
type textarea "Adobe services are expected to comply with the Key Management Standard. Adobe K…"
type textarea "Adobe products support the Transport Layer Security (TLS) 1.2 protocol."
type textarea "Our application/service does not implement Web Application Firewalls (WAF) on m…"
type textarea "Yes, our domain is compliant with Domain-based Message Authentication, Reportin…"
type textarea "E-mail and text messaging are not in scope in the context of this offering. The…"
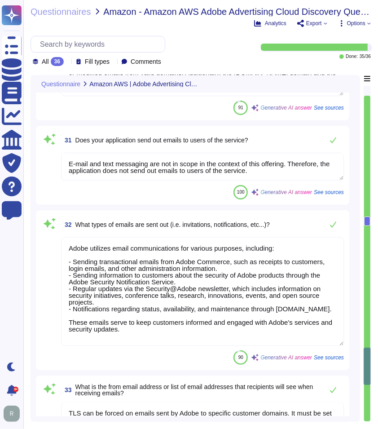
type textarea "Adobe utilizes email communications for various purposes, including: - Sending …"
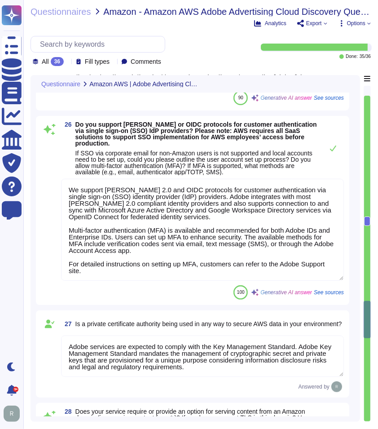
type textarea "There are two groups of Adobe employees who may require and are granted access …"
type textarea "Access credentials are stored securely in accordance with industry best practic…"
type textarea "Yes, our platform supports Single Sign-On (SSO) via corporate email through Fed…"
type textarea "We support [PERSON_NAME] 2.0 and OIDC protocols for customer authentication via…"
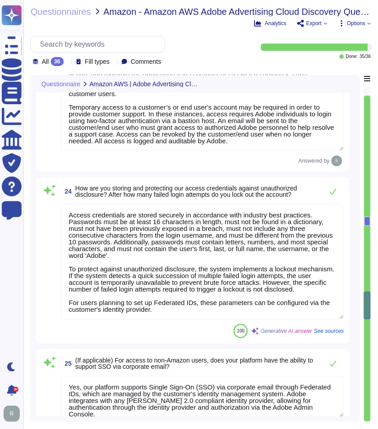
type textarea "Yes, log events related to a customer’s instance/account are made available to …"
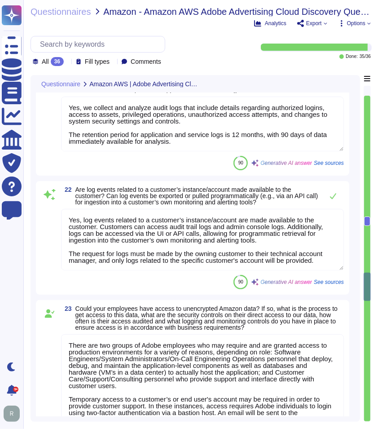
type textarea "The attributes captured regarding events include: - Time stamp from a trusted s…"
type textarea "We utilize Splunk as our Security Information and Event Management (SIEM) solut…"
type textarea "Yes, we collect and analyze audit logs that include details regarding authorize…"
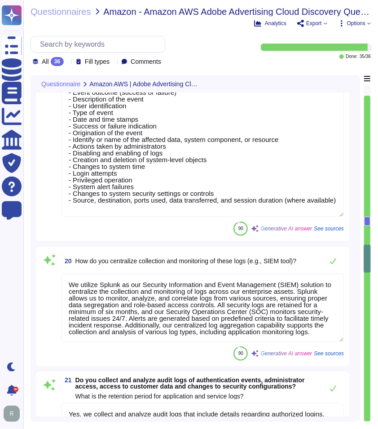
type textarea "Adobe becomes aware of updated libraries and security patches through various c…"
type textarea "We encrypt customer data at rest using AES-256 bit encryption. This includes da…"
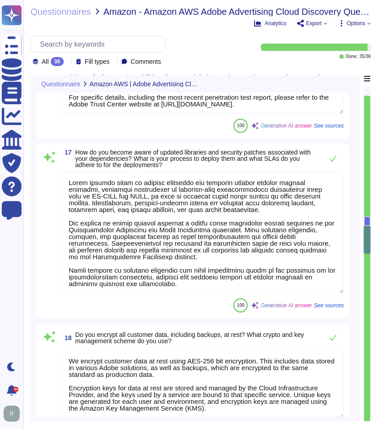
type textarea "Adobe is ISO-27001 compliant and most major products are SOC 2 certified, with …"
type textarea "Adobe engages with approved third-party security firms on an annual basis to pe…"
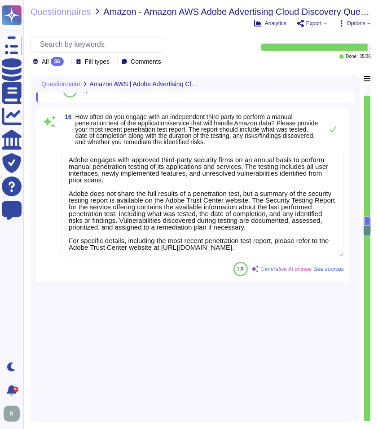
type textarea "The process of deployment of code involves several key steps: 1. Development: D…"
type textarea "Yes, we require our software developers to undergo security-focused training th…"
type textarea "Adobe has a documented and approved incident response plan in place to assist d…"
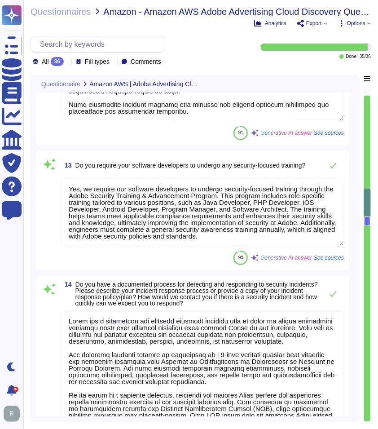
type textarea "At Adobe, we ensure that only tested and non-malicious code is released to prod…"
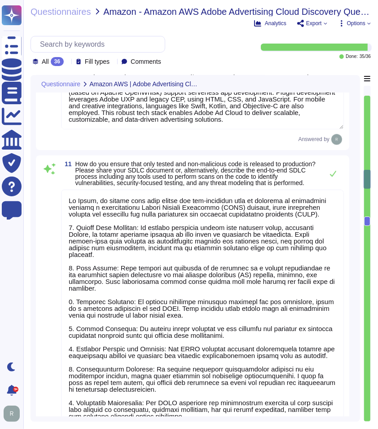
type textarea "All components and code produced by third parties, including open source librar…"
type textarea "Adobe does not rely on back-porting to maintain end-of-life software components…"
type textarea "Adobe is built using a diverse set of programming languages and frameworks to s…"
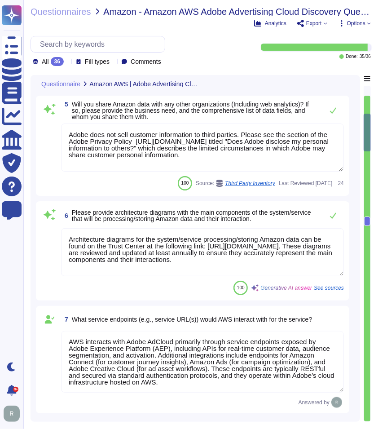
type textarea "Data segregation is implemented through a combination of logical and physical c…"
type textarea "Upon termination of your account, customer data is removed from our systems 30 …"
type textarea "Adobe does not sell customer information to third parties. Please see the secti…"
type textarea "Architecture diagrams for the system/service processing/storing Amazon data can…"
type textarea "AWS interacts with Adobe AdCloud primarily through service endpoints exposed by…"
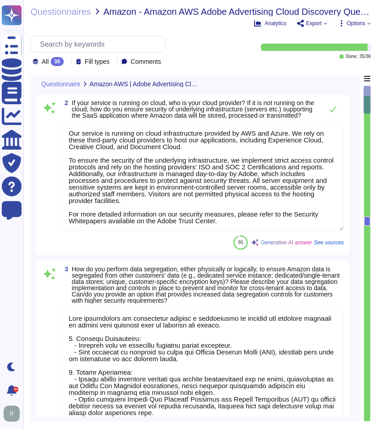
type textarea "Adobe AdCloud ingests Amazon-related data to support advertising, personalizati…"
type textarea "Our service is running on cloud infrastructure provided by AWS and Azure. We re…"
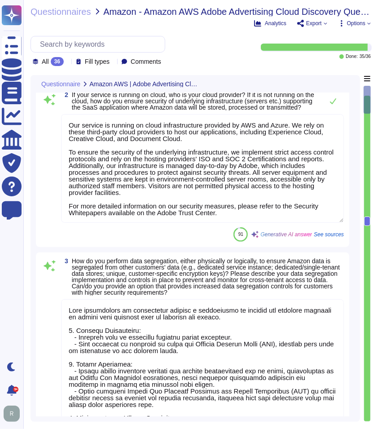
scroll to position [150, 0]
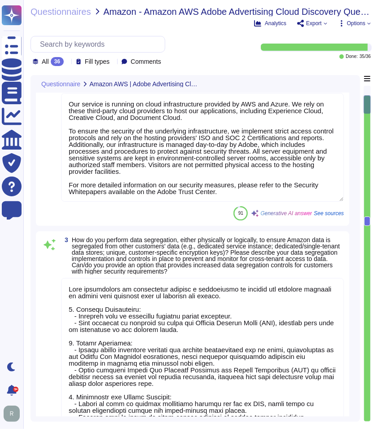
type textarea "Upon termination of your account, customer data is removed from our systems 30 …"
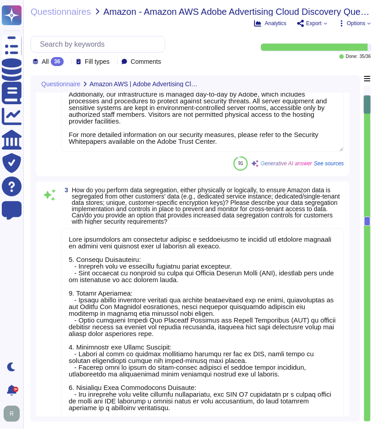
type textarea "Adobe does not sell customer information to third parties. Please see the secti…"
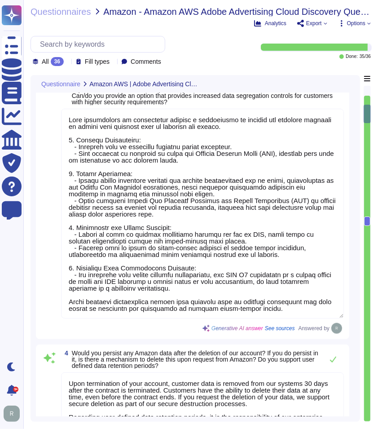
type textarea "Architecture diagrams for the system/service processing/storing Amazon data can…"
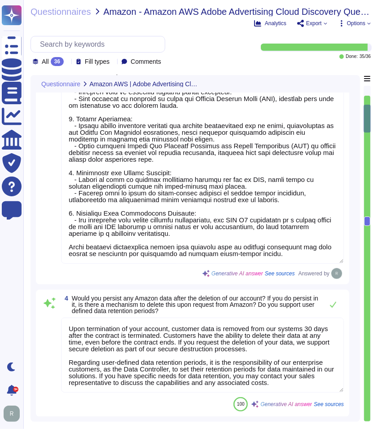
type textarea "AWS interacts with Adobe AdCloud primarily through service endpoints exposed by…"
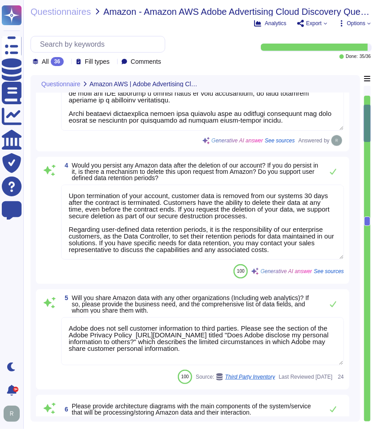
type textarea "All components and code produced by third parties, including open source librar…"
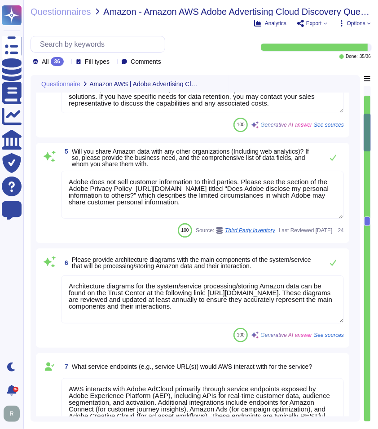
type textarea "Adobe does not rely on back-porting to maintain end-of-life software components…"
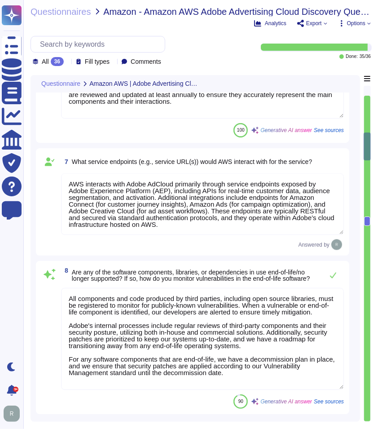
type textarea "Adobe is built using a diverse set of programming languages and frameworks to s…"
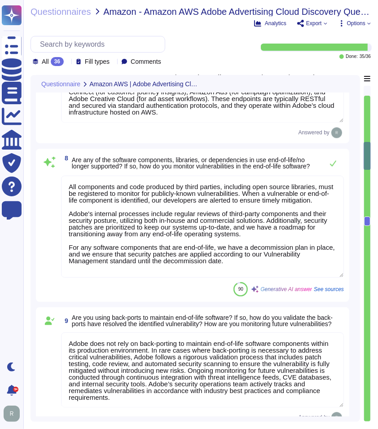
type textarea "At Adobe, we ensure that only tested and non-malicious code is released to prod…"
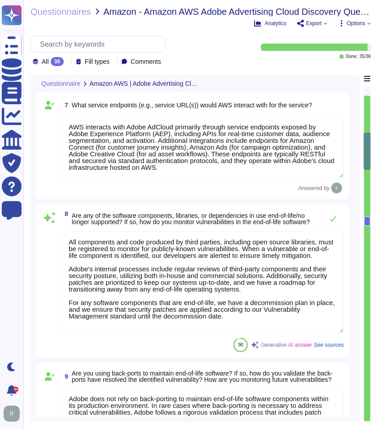
scroll to position [898, 0]
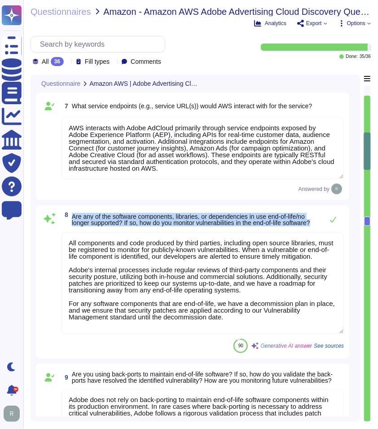
drag, startPoint x: 107, startPoint y: 229, endPoint x: 73, endPoint y: 215, distance: 36.9
click at [73, 215] on div "8 Are any of the software components, libraries, or dependencies in use end-of-…" at bounding box center [192, 282] width 303 height 142
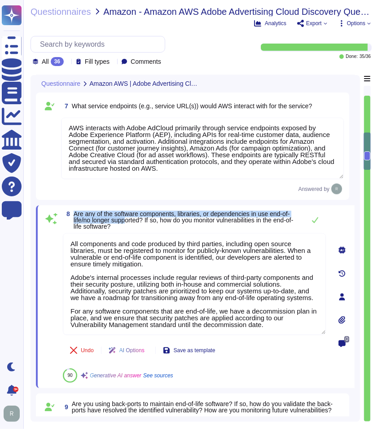
drag, startPoint x: 74, startPoint y: 213, endPoint x: 128, endPoint y: 219, distance: 54.2
click at [128, 219] on span "Are any of the software components, libraries, or dependencies in use end-of-li…" at bounding box center [184, 220] width 220 height 20
click at [134, 216] on span "Are any of the software components, libraries, or dependencies in use end-of-li…" at bounding box center [184, 220] width 220 height 20
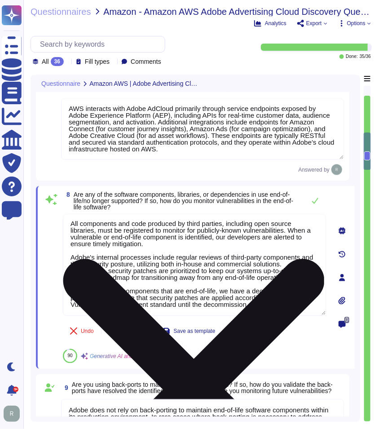
scroll to position [948, 0]
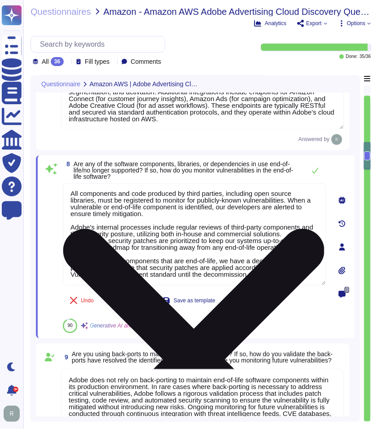
type textarea "At Adobe, we ensure that only tested and non-malicious code is released to prod…"
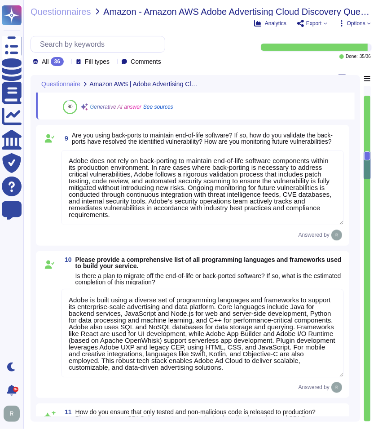
scroll to position [1198, 0]
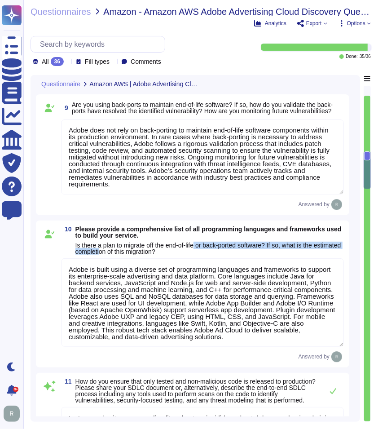
drag, startPoint x: 199, startPoint y: 247, endPoint x: 130, endPoint y: 251, distance: 69.7
click at [130, 251] on span "Is there a plan to migrate off the end-of-life or back-ported software? If so, …" at bounding box center [208, 248] width 266 height 13
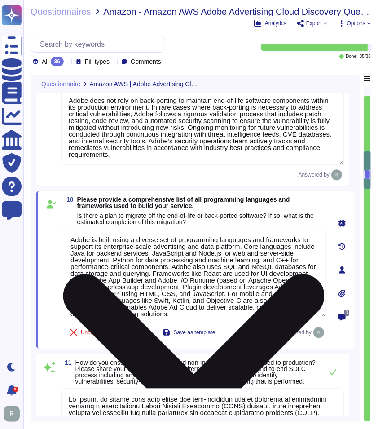
scroll to position [0, 0]
click at [149, 251] on textarea "Adobe is built using a diverse set of programming languages and frameworks to s…" at bounding box center [194, 273] width 263 height 88
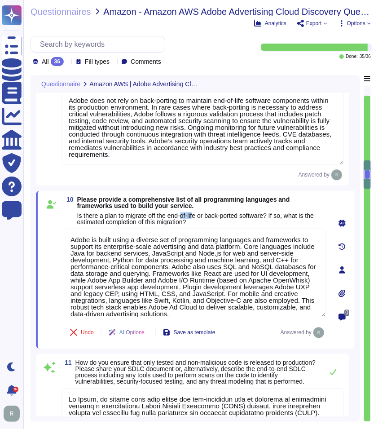
drag, startPoint x: 198, startPoint y: 216, endPoint x: 183, endPoint y: 215, distance: 14.9
click at [183, 215] on span "Is there a plan to migrate off the end-of-life or back-ported software? If so, …" at bounding box center [195, 218] width 237 height 13
drag, startPoint x: 183, startPoint y: 215, endPoint x: 198, endPoint y: 216, distance: 14.8
click at [198, 215] on span "Is there a plan to migrate off the end-of-life or back-ported software? If so, …" at bounding box center [195, 218] width 237 height 13
click at [199, 219] on span "Is there a plan to migrate off the end-of-life or back-ported software? If so, …" at bounding box center [201, 218] width 249 height 13
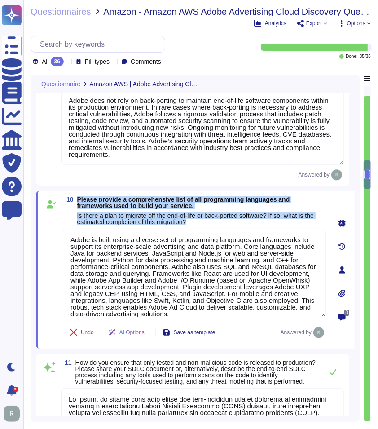
drag, startPoint x: 199, startPoint y: 219, endPoint x: 78, endPoint y: 201, distance: 121.8
click at [78, 201] on span "Please provide a comprehensive list of all programming languages and frameworks…" at bounding box center [201, 210] width 249 height 29
copy span "Please provide a comprehensive list of all programming languages and frameworks…"
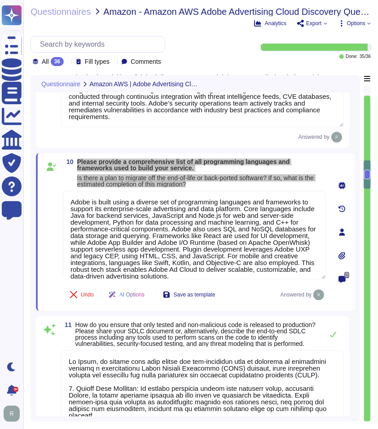
type textarea "The process of deployment of code involves several key steps: 1. Development: D…"
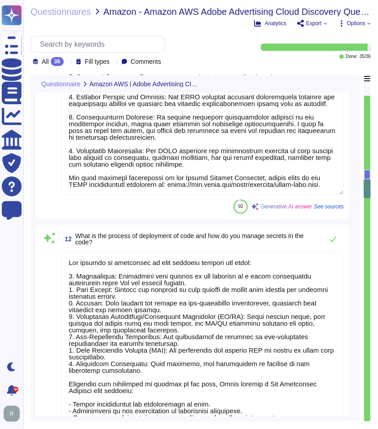
scroll to position [1647, 0]
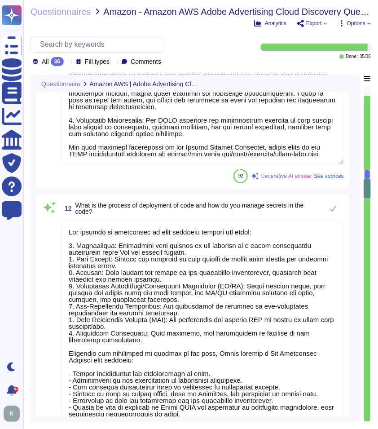
type textarea "Yes, we require our software developers to undergo security-focused training th…"
type textarea "Adobe has a documented and approved incident response plan in place to assist d…"
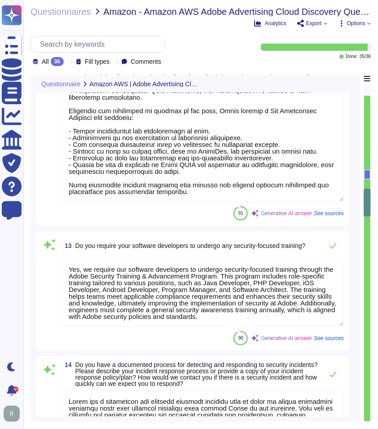
scroll to position [1896, 0]
type textarea "Adobe is ISO-27001 compliant and most major products are SOC 2 certified, with …"
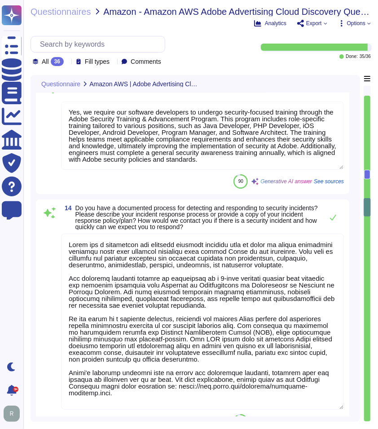
scroll to position [0, 0]
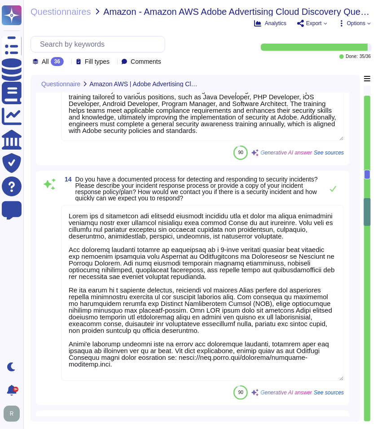
type textarea "Adobe engages with approved third-party security firms on an annual basis to pe…"
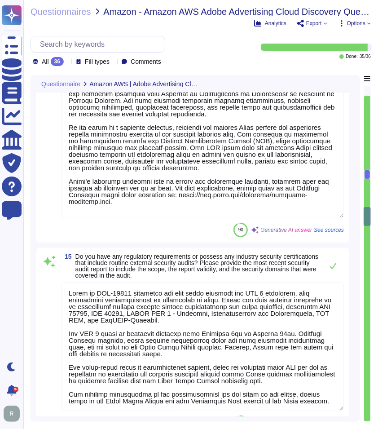
type textarea "Adobe becomes aware of updated libraries and security patches through various c…"
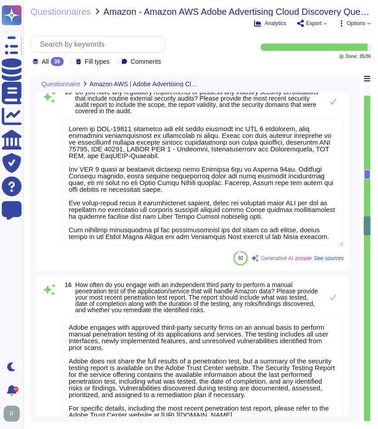
scroll to position [2395, 0]
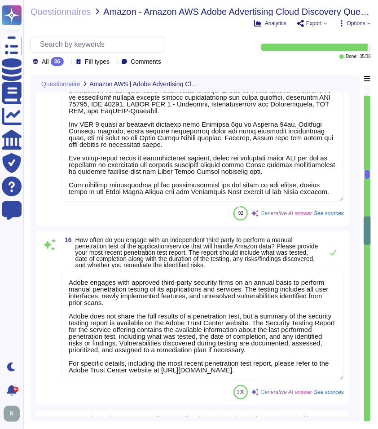
type textarea "We encrypt customer data at rest using AES-256 bit encryption. This includes da…"
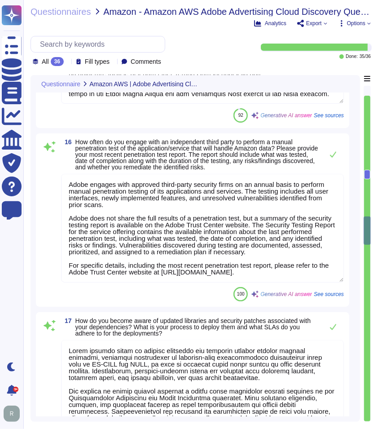
type textarea "The attributes captured regarding events include: - Time stamp from a trusted s…"
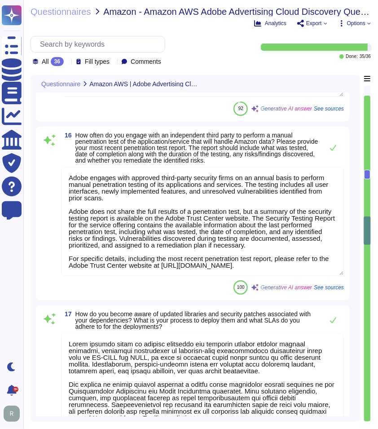
scroll to position [2498, 0]
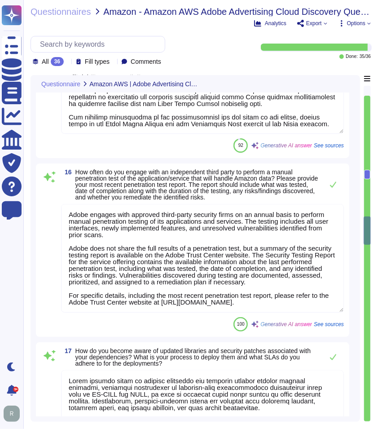
click at [144, 189] on span "How often do you engage with an independent third party to perform a manual pen…" at bounding box center [196, 184] width 243 height 32
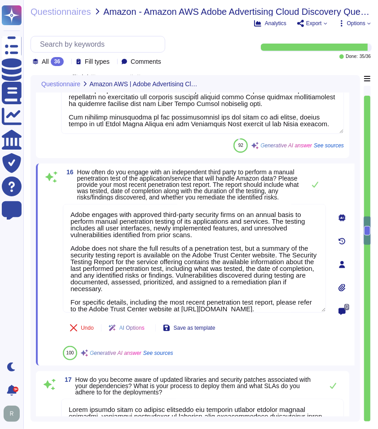
click at [160, 175] on span "How often do you engage with an independent third party to perform a manual pen…" at bounding box center [188, 184] width 222 height 32
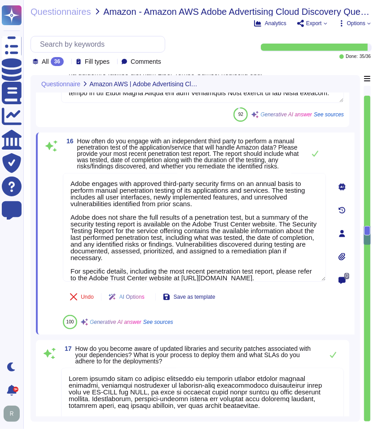
scroll to position [2698, 0]
type textarea "The attributes captured regarding events include: - Time stamp from a trusted s…"
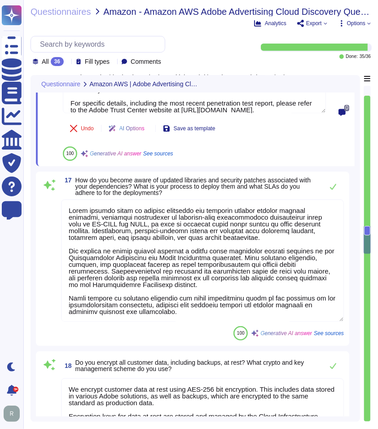
scroll to position [0, 0]
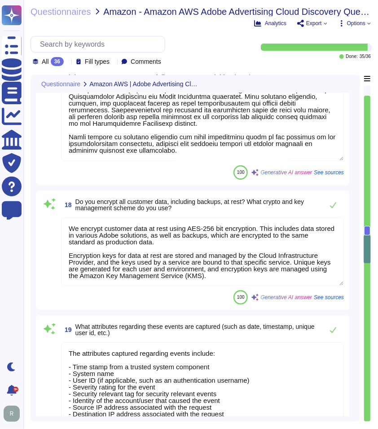
type textarea "We utilize Splunk as our Security Information and Event Management (SIEM) solut…"
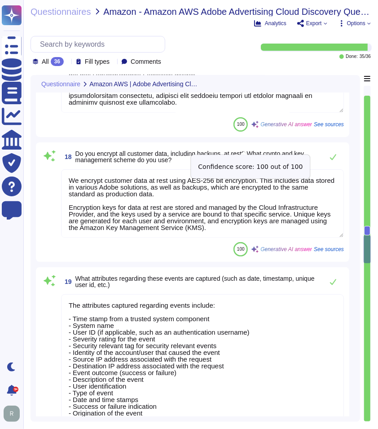
scroll to position [2898, 0]
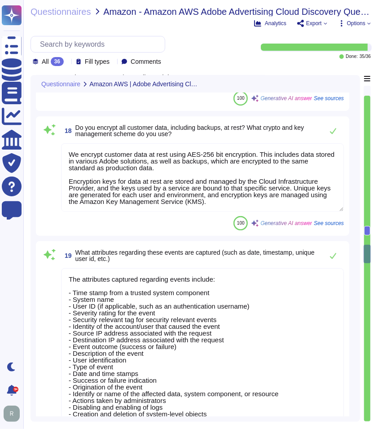
type textarea "Yes, we collect and analyze audit logs that include details regarding authorize…"
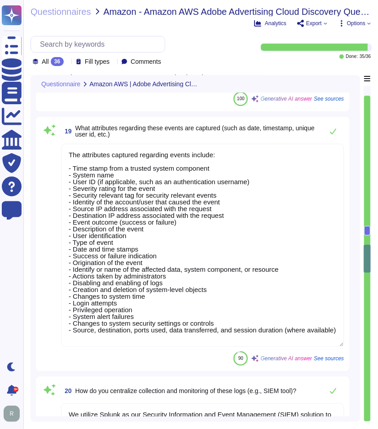
type textarea "Yes, log events related to a customer’s instance/account are made available to …"
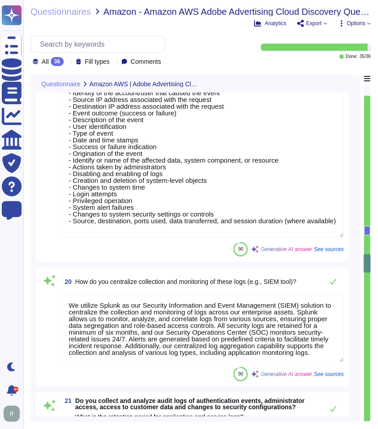
scroll to position [3197, 0]
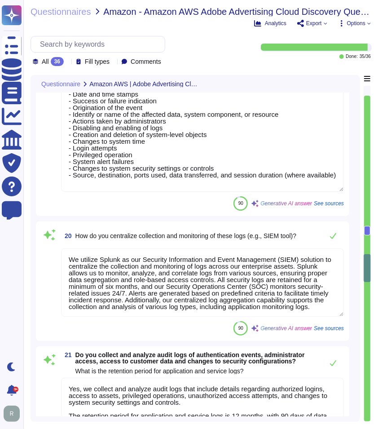
type textarea "There are two groups of Adobe employees who may require and are granted access …"
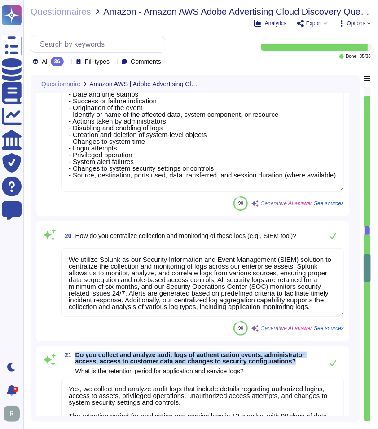
drag, startPoint x: 295, startPoint y: 360, endPoint x: 74, endPoint y: 354, distance: 221.1
click at [74, 354] on span "21 Do you collect and analyze audit logs of authentication events, administrato…" at bounding box center [190, 363] width 258 height 22
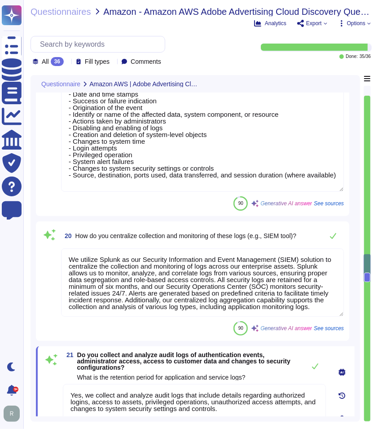
type textarea "There are two groups of Adobe employees who may require and are granted access …"
click at [193, 351] on span "Do you collect and analyze audit logs of authentication events, administrator a…" at bounding box center [183, 361] width 213 height 20
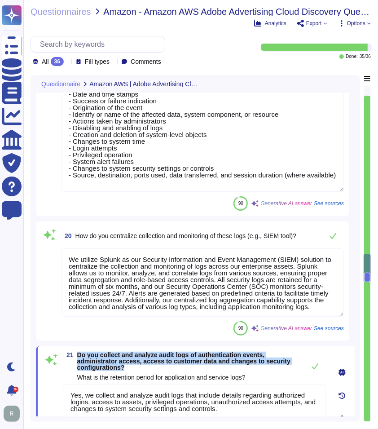
drag, startPoint x: 126, startPoint y: 365, endPoint x: 79, endPoint y: 356, distance: 48.1
click at [79, 356] on span "Do you collect and analyze audit logs of authentication events, administrator a…" at bounding box center [189, 361] width 224 height 19
copy span "Do you collect and analyze audit logs of authentication events, administrator a…"
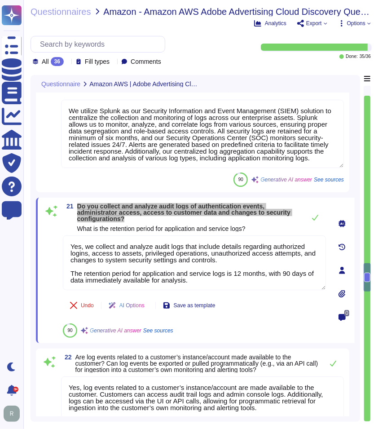
scroll to position [3347, 0]
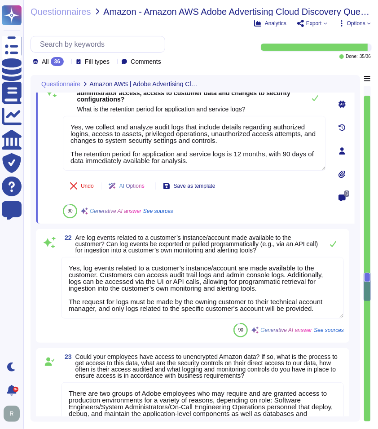
type textarea "Access credentials are stored securely in accordance with industry best practic…"
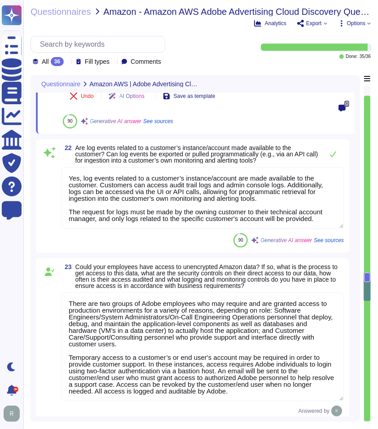
type textarea "Yes, our platform supports Single Sign-On (SSO) via corporate email through Fed…"
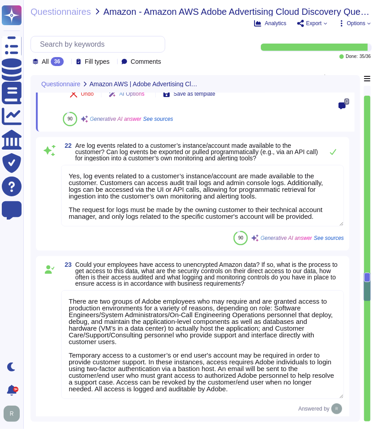
scroll to position [0, 0]
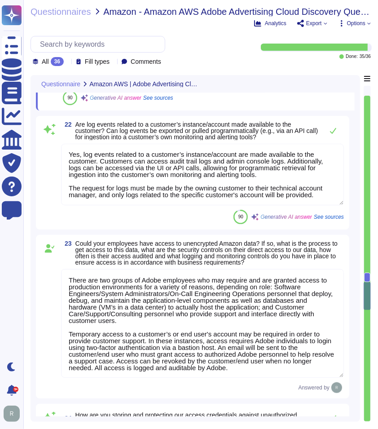
type textarea "We support [PERSON_NAME] 2.0 and OIDC protocols for customer authentication via…"
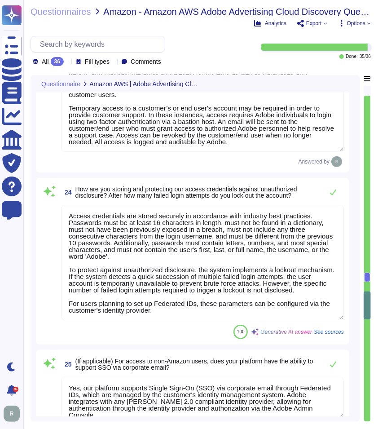
scroll to position [3796, 0]
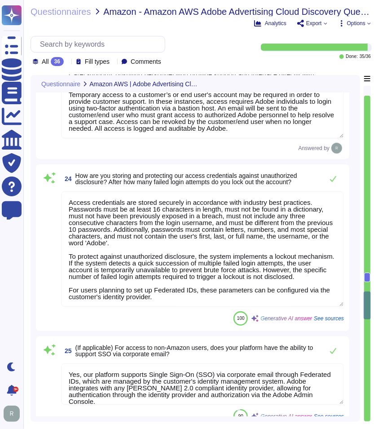
type textarea "Adobe services are expected to comply with the Key Management Standard. Adobe K…"
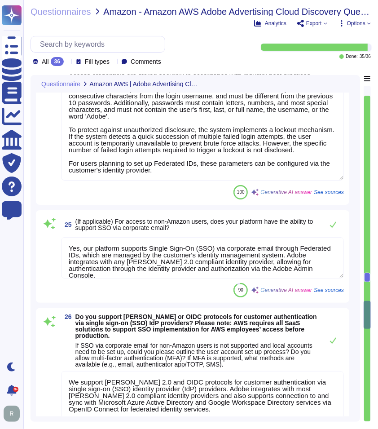
type textarea "Adobe products support the Transport Layer Security (TLS) 1.2 protocol."
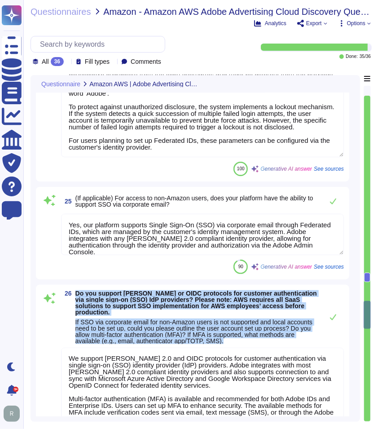
drag, startPoint x: 245, startPoint y: 337, endPoint x: 77, endPoint y: 291, distance: 174.2
click at [77, 291] on div "26 Do you support [PERSON_NAME] or OIDC protocols for customer authentication v…" at bounding box center [192, 379] width 303 height 178
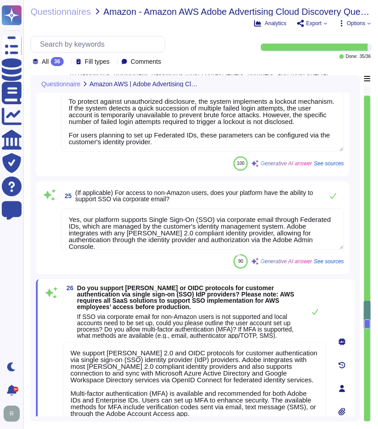
type textarea "Adobe products support the Transport Layer Security (TLS) 1.2 protocol."
click at [85, 294] on span "Do you support [PERSON_NAME] or OIDC protocols for customer authentication via …" at bounding box center [185, 297] width 217 height 26
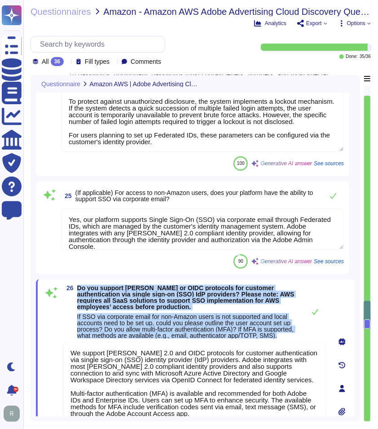
drag, startPoint x: 77, startPoint y: 287, endPoint x: 290, endPoint y: 335, distance: 218.8
click at [290, 335] on span "Do you support [PERSON_NAME] or OIDC protocols for customer authentication via …" at bounding box center [189, 312] width 224 height 54
copy span "Do you support [PERSON_NAME] or OIDC protocols for customer authentication via …"
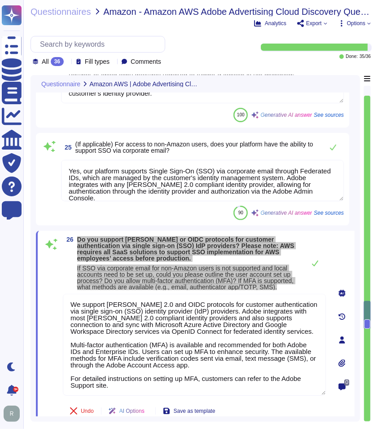
scroll to position [3995, 0]
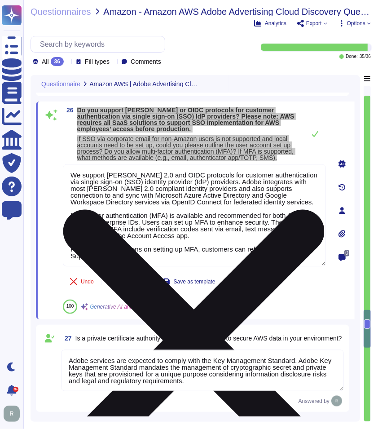
type textarea "Our application/service does not implement Web Application Firewalls (WAF) on m…"
type textarea "Yes, our domain is compliant with Domain-based Message Authentication, Reportin…"
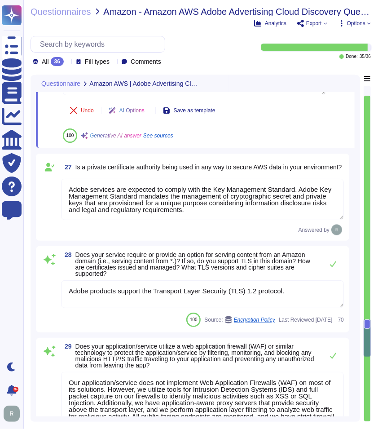
type textarea "E-mail and text messaging are not in scope in the context of this offering. The…"
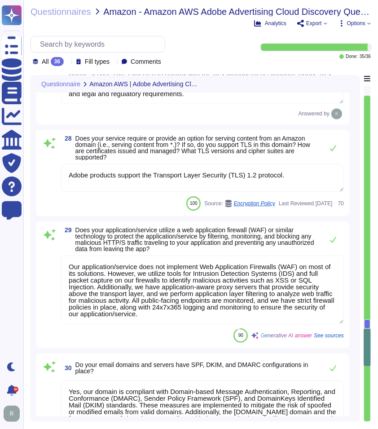
type textarea "Adobe utilizes email communications for various purposes, including: - Sending …"
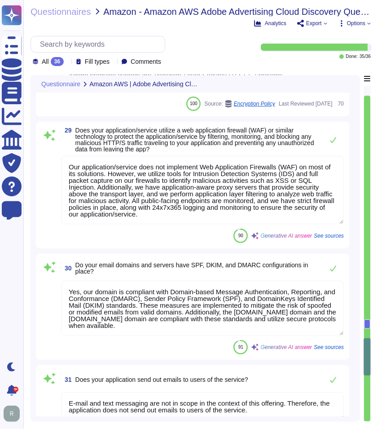
type textarea "TLS can be forced on emails sent by Adobe to specific customer domains. It must…"
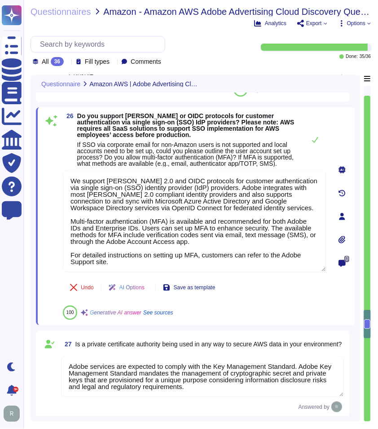
type textarea "Access credentials are stored securely in accordance with industry best practic…"
type textarea "Yes, our platform supports Single Sign-On (SSO) via corporate email through Fed…"
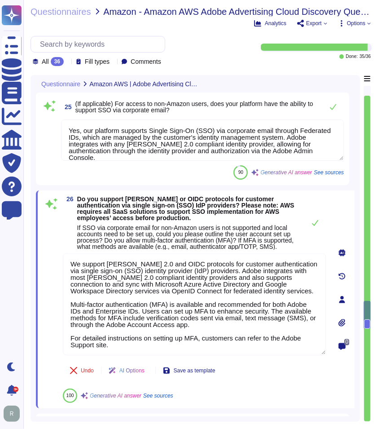
scroll to position [4013, 0]
type textarea "There are two groups of Adobe employees who may require and are granted access …"
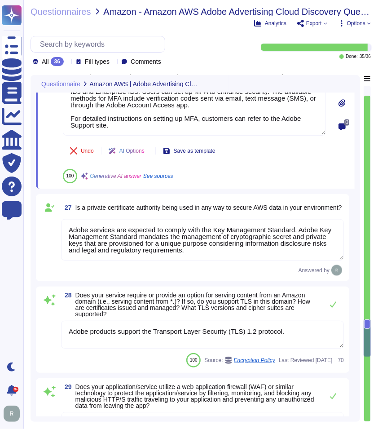
type textarea "Yes, our domain is compliant with Domain-based Message Authentication, Reportin…"
type textarea "E-mail and text messaging are not in scope in the context of this offering. The…"
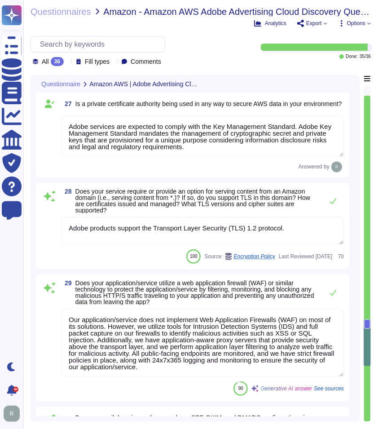
type textarea "Adobe utilizes email communications for various purposes, including: - Sending …"
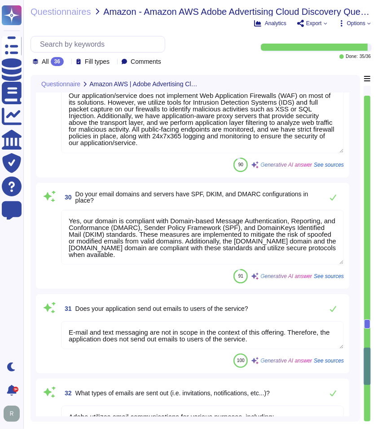
scroll to position [4561, 0]
type textarea "TLS can be forced on emails sent by Adobe to specific customer domains. It must…"
type textarea "Yes, TLS can be forced on emails sent by Adobe to specific customer domains, wh…"
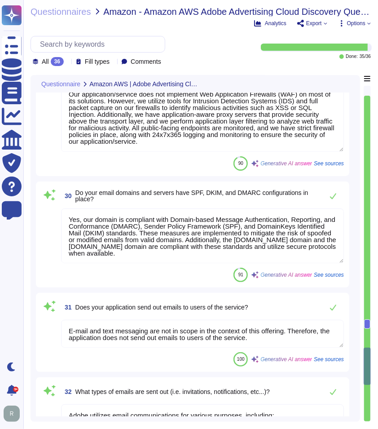
scroll to position [0, 0]
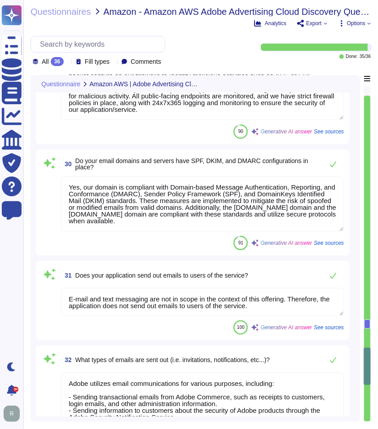
type textarea "Our service supports the following geographic regions: 1. [GEOGRAPHIC_DATA] - D…"
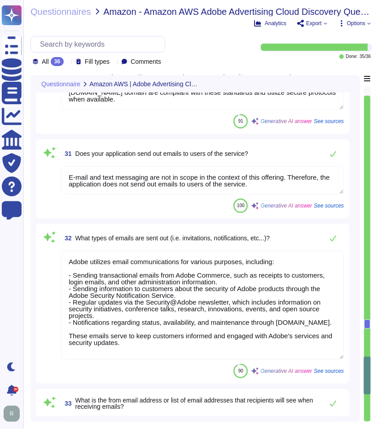
scroll to position [4711, 0]
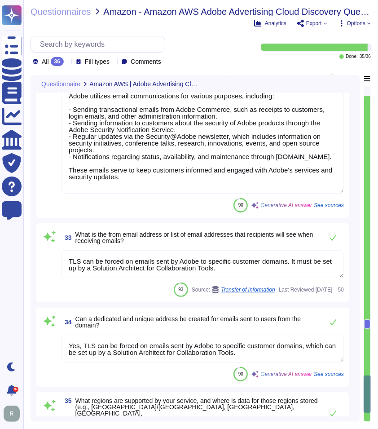
type textarea "Our platform provides features that allow users to share content with other use…"
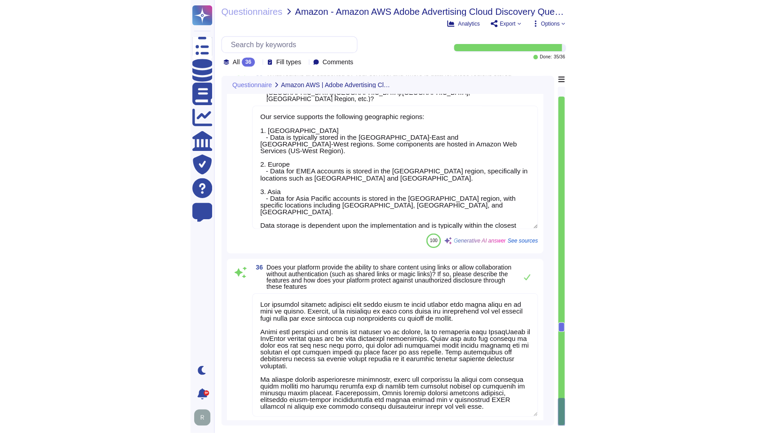
scroll to position [5183, 0]
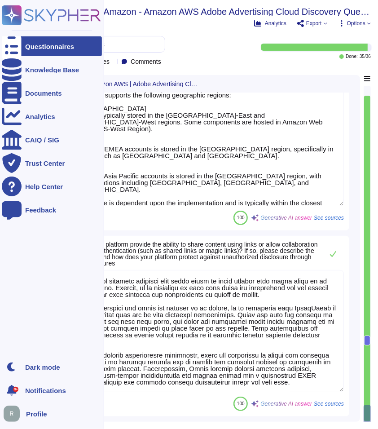
type textarea "Adobe utilizes email communications for various purposes, including: - Sending …"
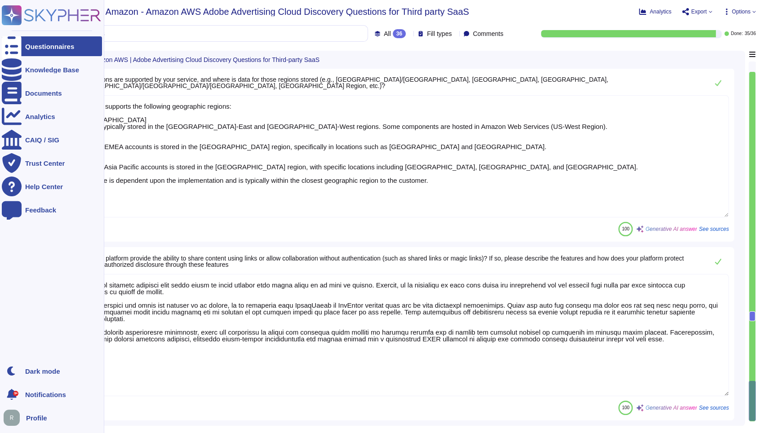
scroll to position [5023, 0]
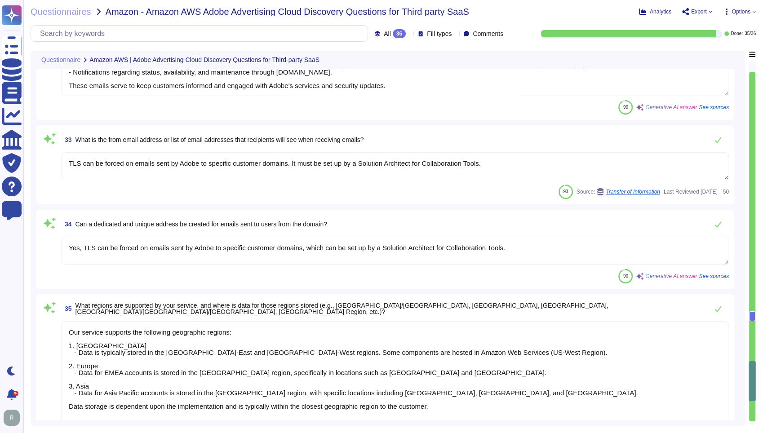
type textarea "Our application/service does not implement Web Application Firewalls (WAF) on m…"
type textarea "Yes, our domain is compliant with Domain-based Message Authentication, Reportin…"
type textarea "E-mail and text messaging are not in scope in the context of this offering. The…"
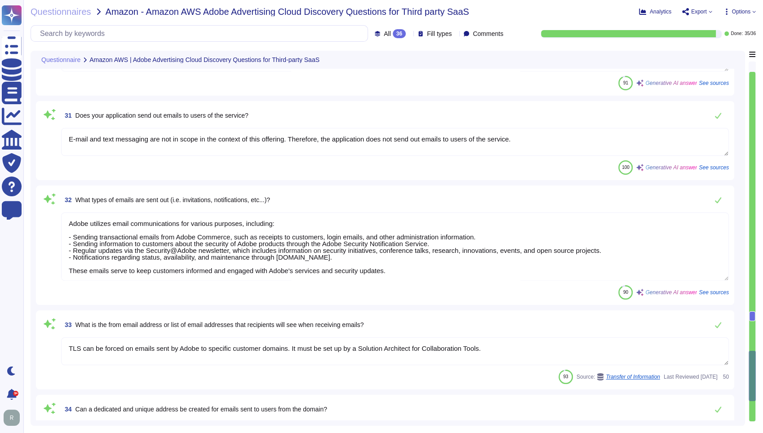
type textarea "Adobe products support the Transport Layer Security (TLS) 1.2 protocol."
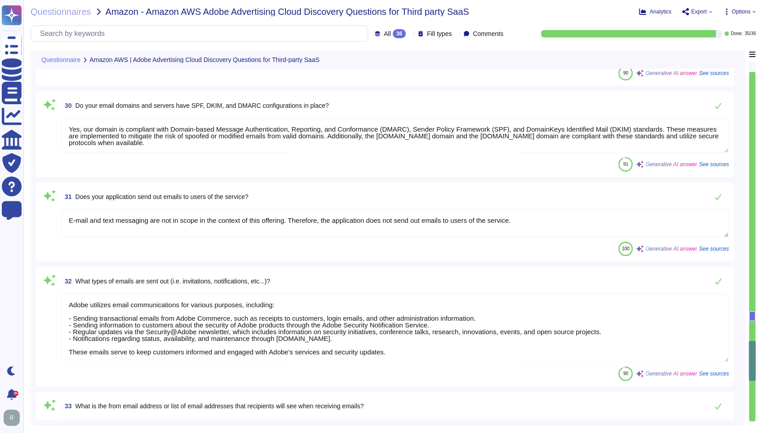
type textarea "Adobe services are expected to comply with the Key Management Standard. Adobe K…"
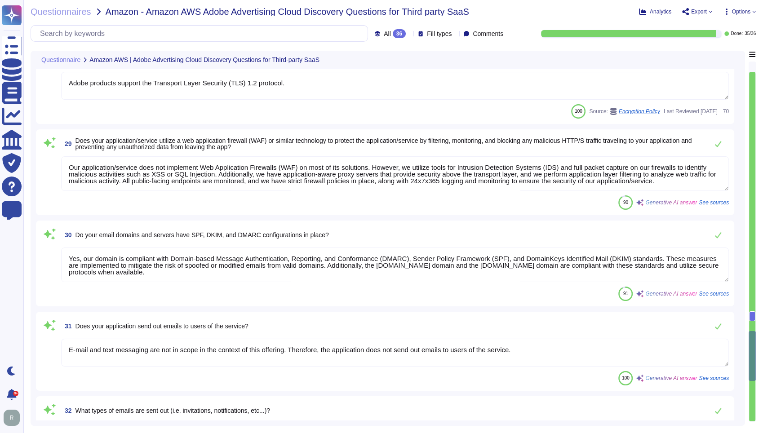
type textarea "We support [PERSON_NAME] 2.0 and OIDC protocols for customer authentication via…"
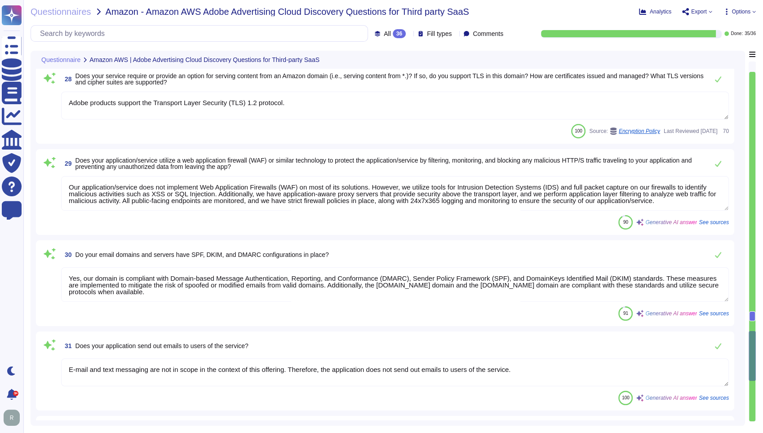
scroll to position [4305, 0]
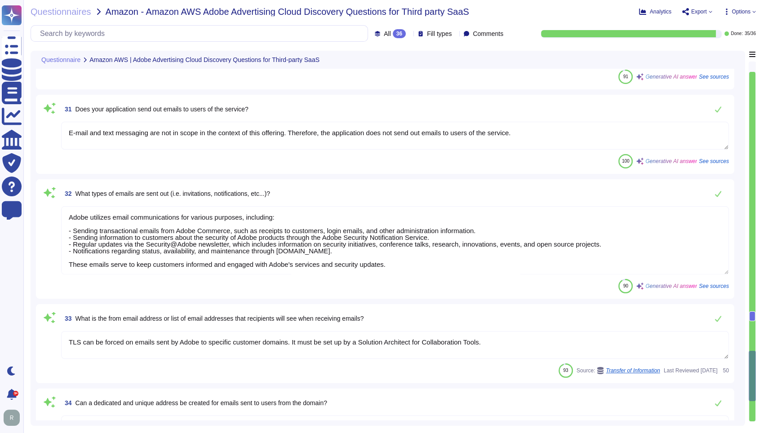
type textarea "Our platform provides features that allow users to share content with other use…"
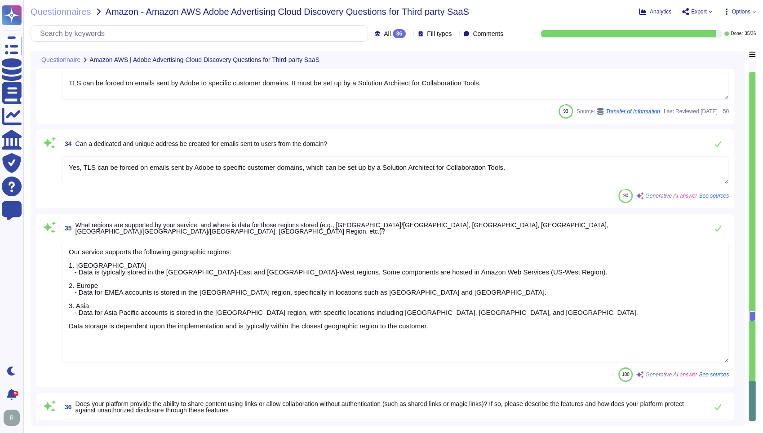
scroll to position [4896, 0]
